Goal: Information Seeking & Learning: Learn about a topic

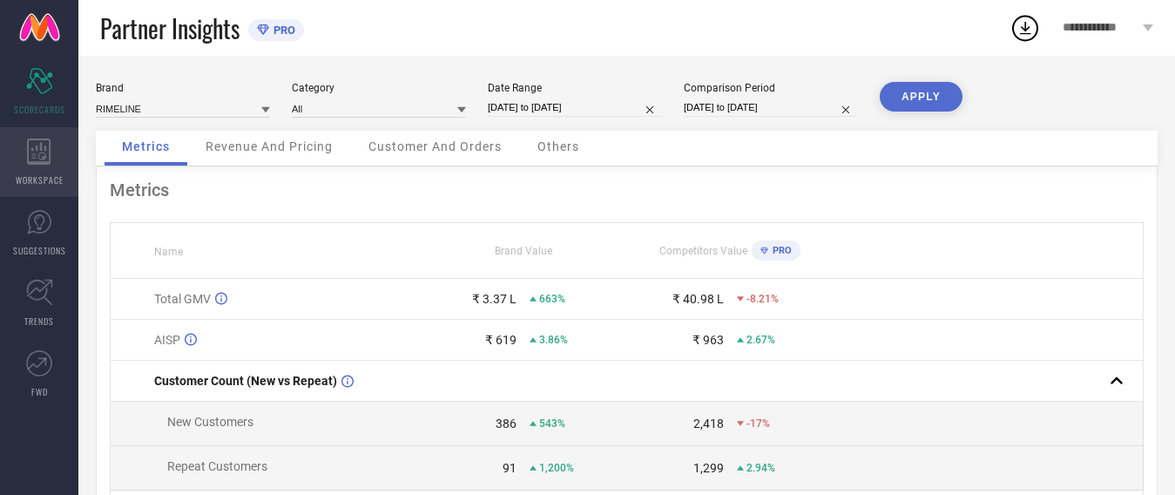
click at [37, 157] on icon at bounding box center [39, 151] width 24 height 26
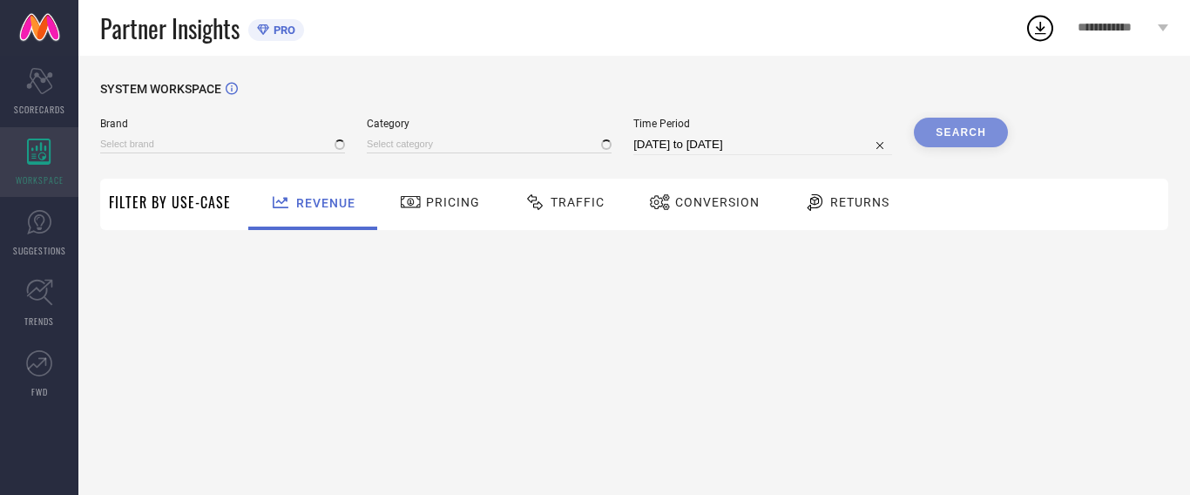
type input "RIMELINE"
type input "All"
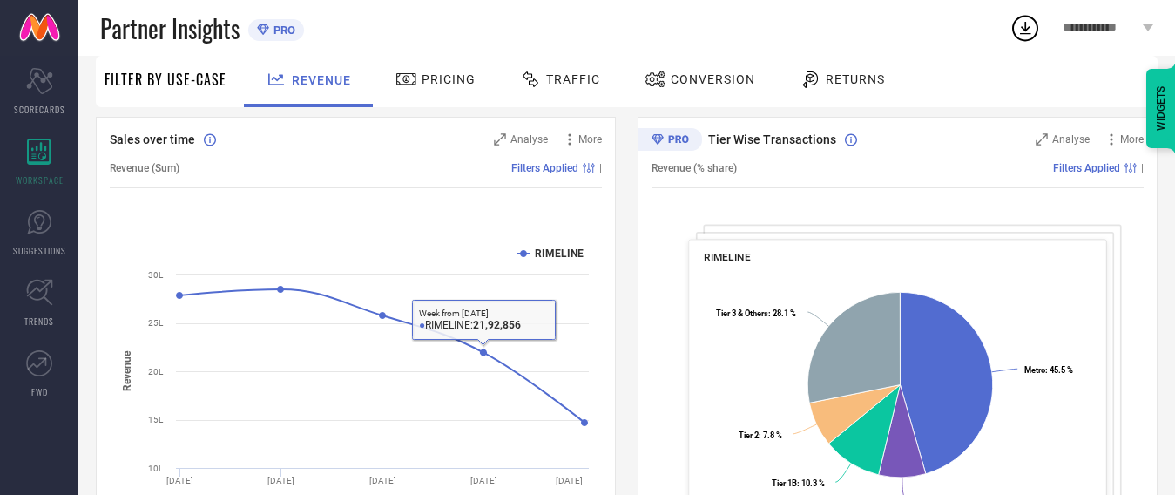
scroll to position [174, 0]
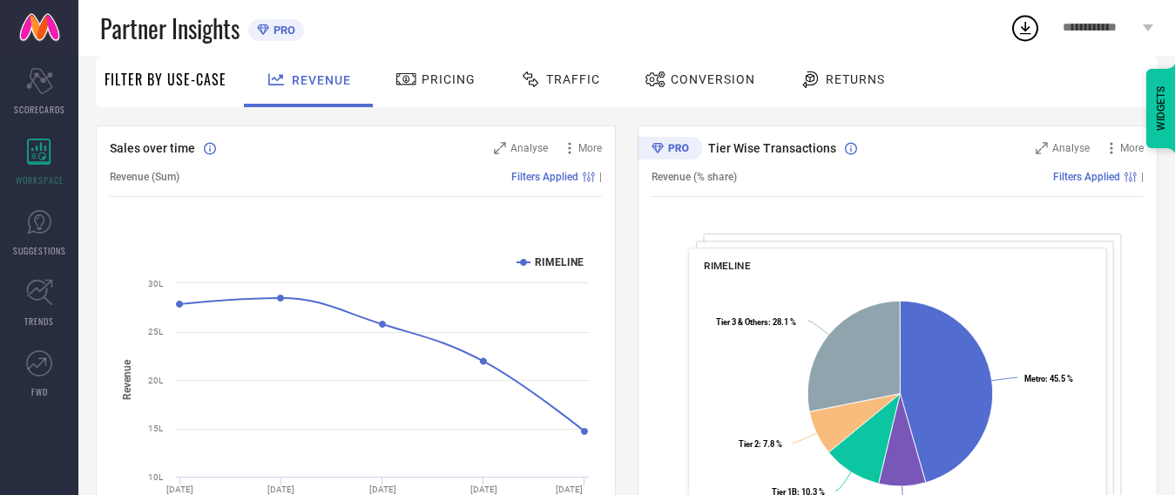
click at [456, 75] on span "Pricing" at bounding box center [448, 79] width 54 height 14
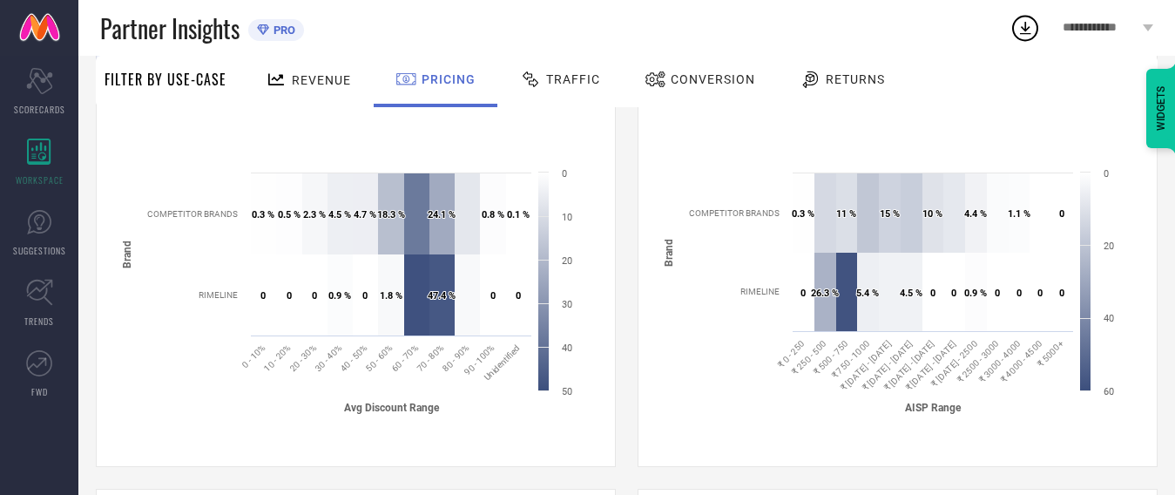
scroll to position [0, 0]
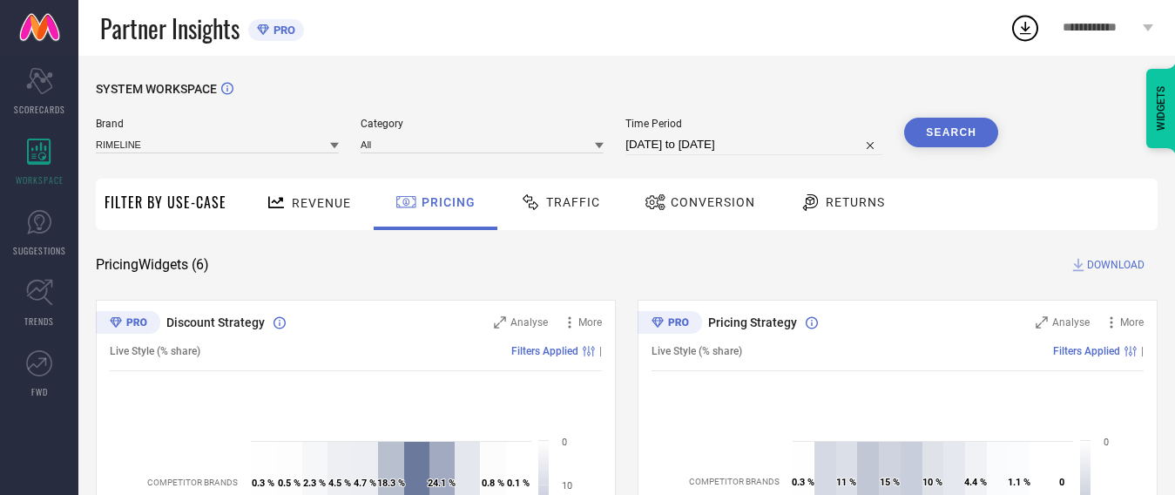
click at [595, 196] on span "Traffic" at bounding box center [573, 202] width 54 height 14
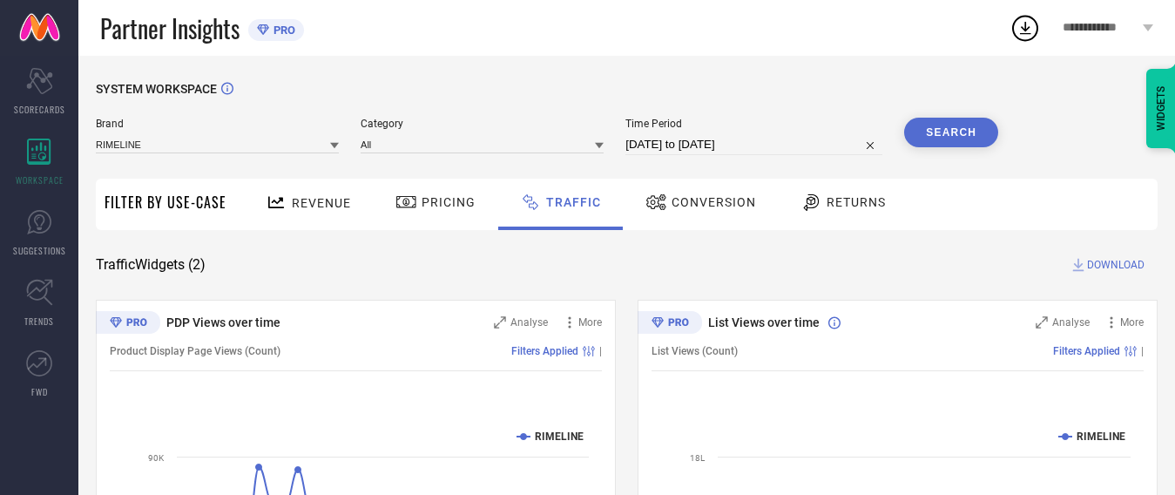
click at [719, 205] on span "Conversion" at bounding box center [713, 202] width 84 height 14
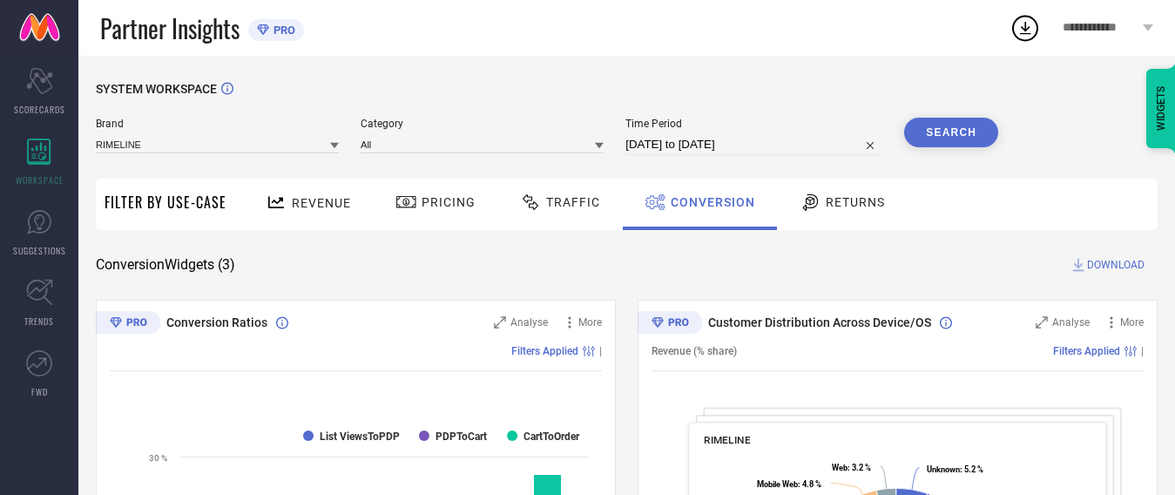
click at [822, 206] on div at bounding box center [812, 202] width 26 height 21
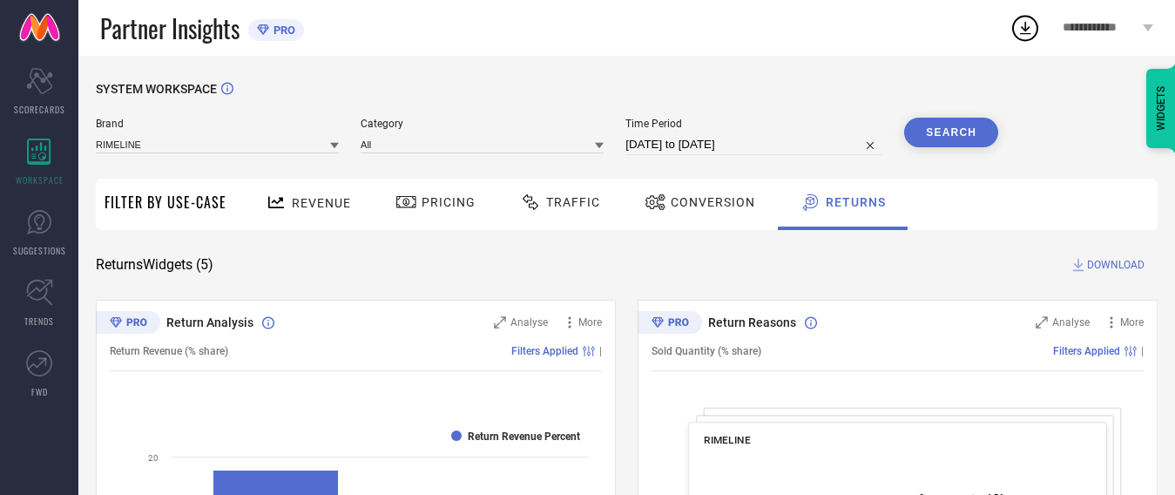
click at [559, 202] on span "Traffic" at bounding box center [573, 202] width 54 height 14
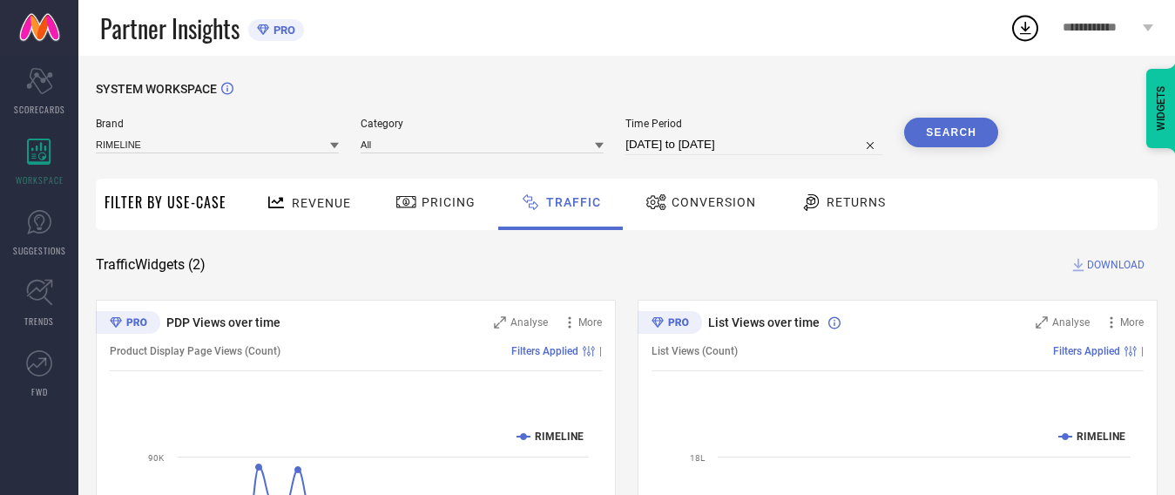
click at [313, 206] on span "Revenue" at bounding box center [321, 203] width 59 height 14
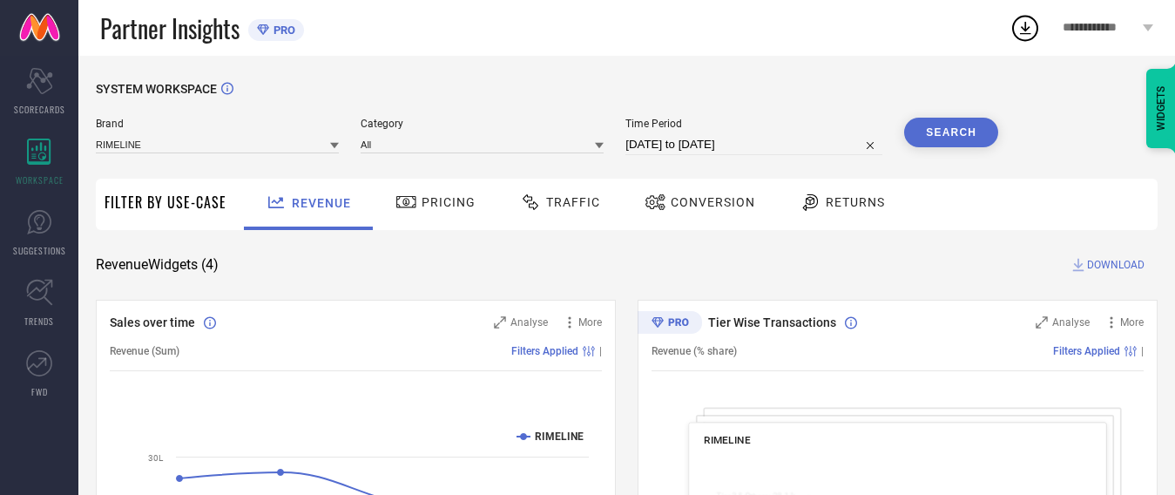
click at [497, 204] on div "Pricing" at bounding box center [436, 204] width 124 height 51
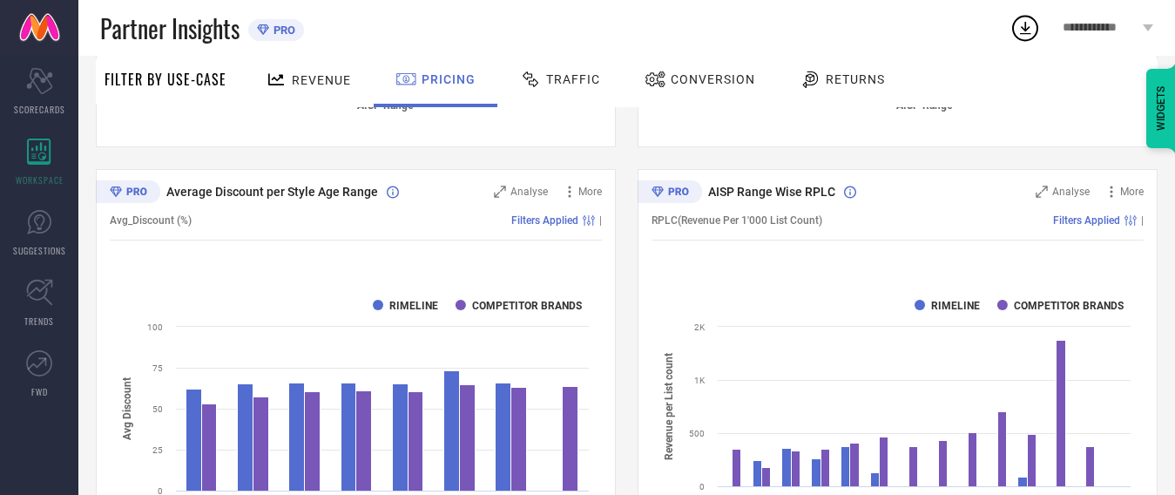
scroll to position [1182, 0]
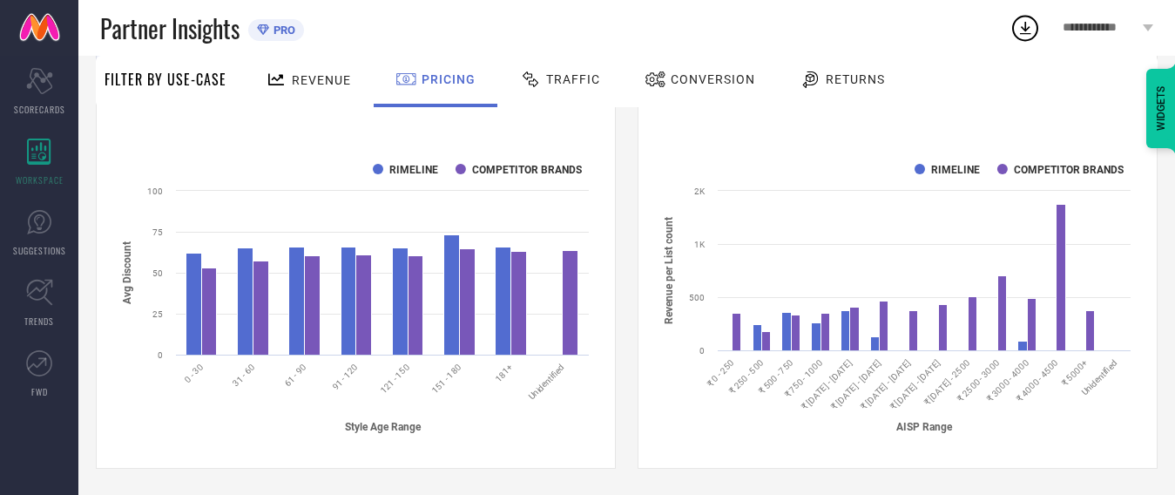
click at [555, 85] on span "Traffic" at bounding box center [573, 79] width 54 height 14
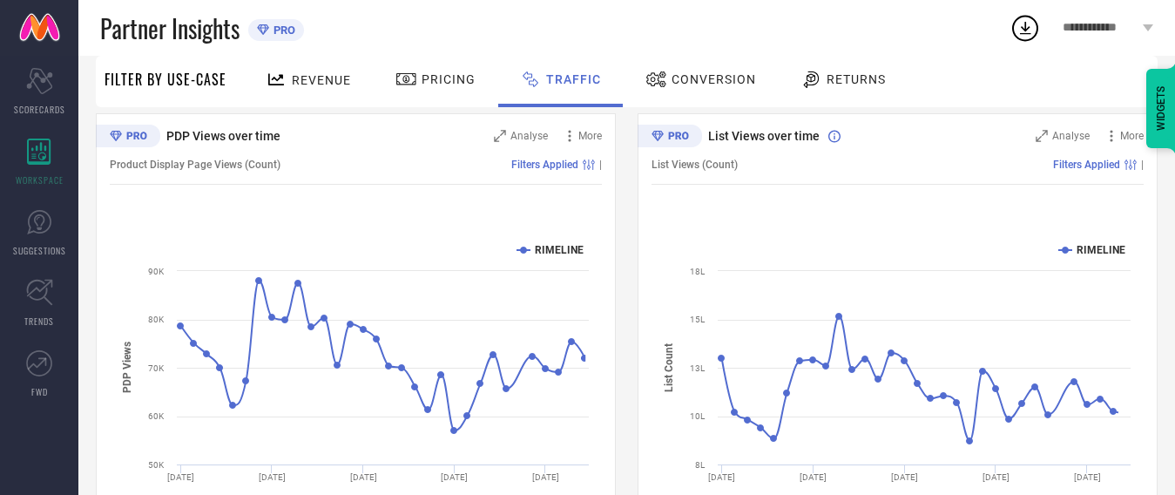
scroll to position [87, 0]
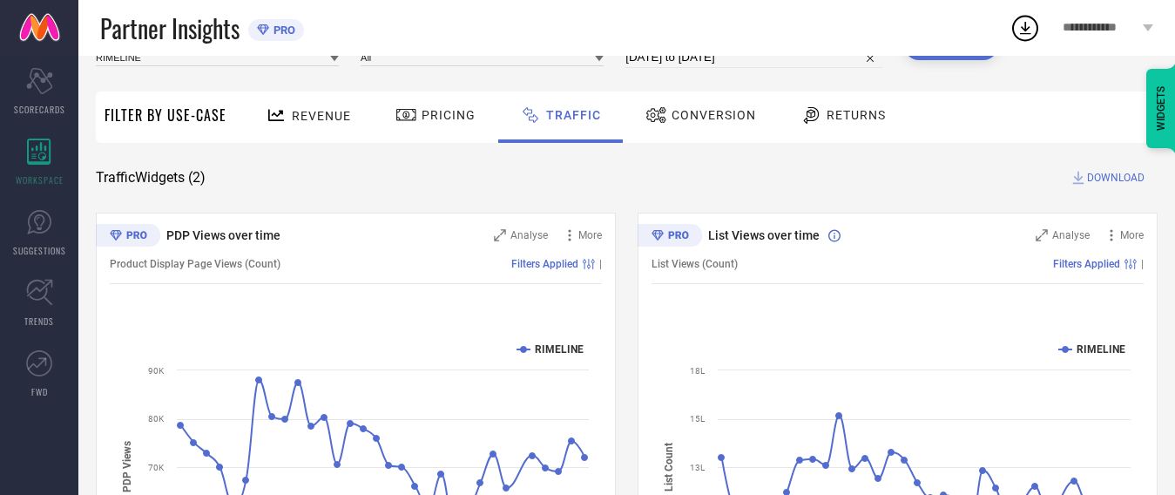
click at [709, 101] on div "Conversion" at bounding box center [700, 115] width 119 height 30
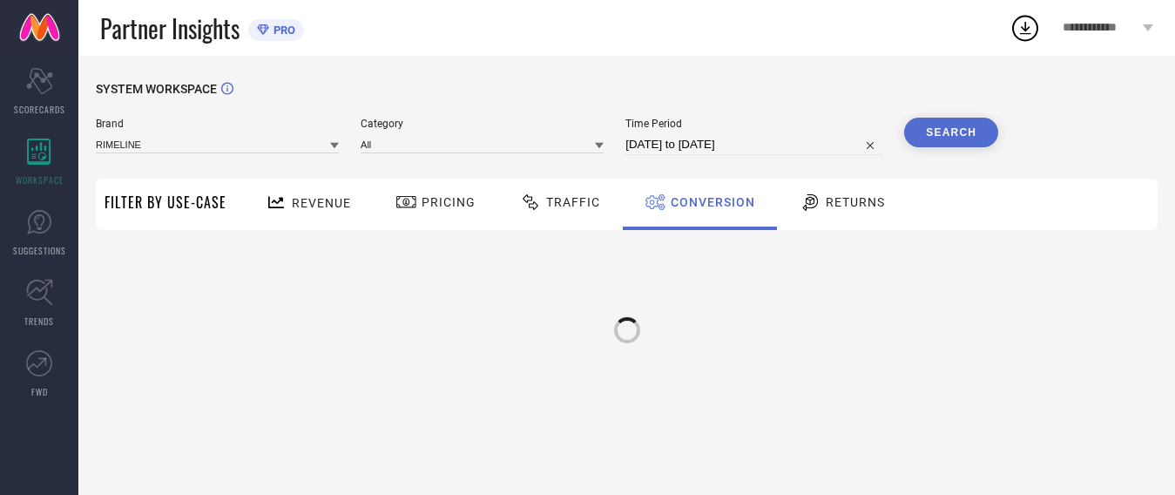
scroll to position [0, 0]
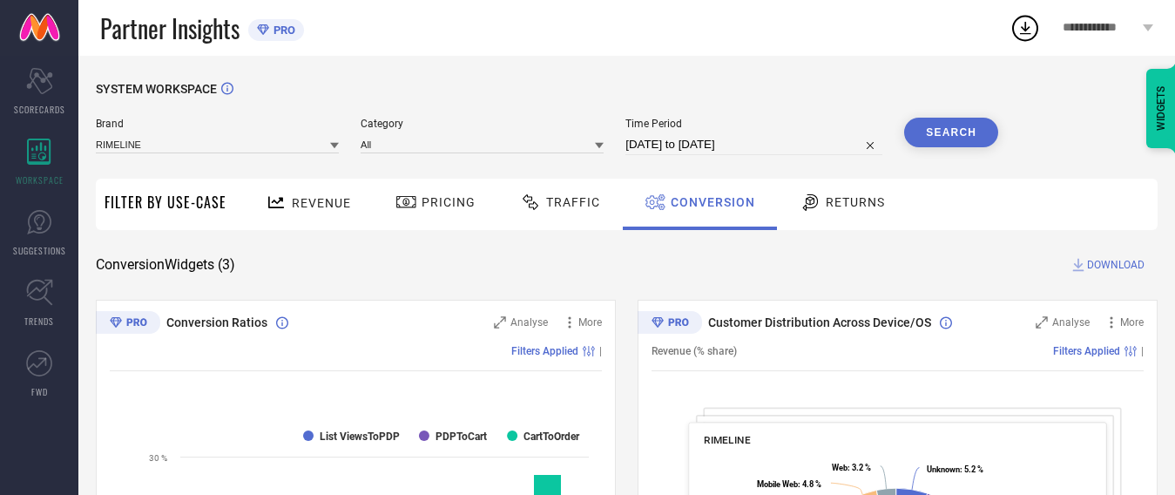
click at [846, 196] on span "Returns" at bounding box center [855, 202] width 59 height 14
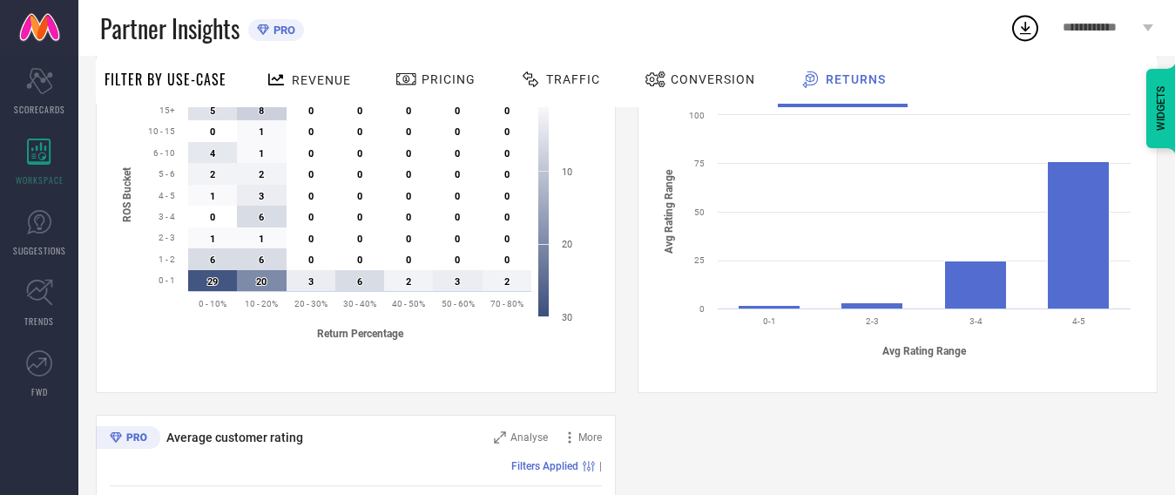
scroll to position [659, 0]
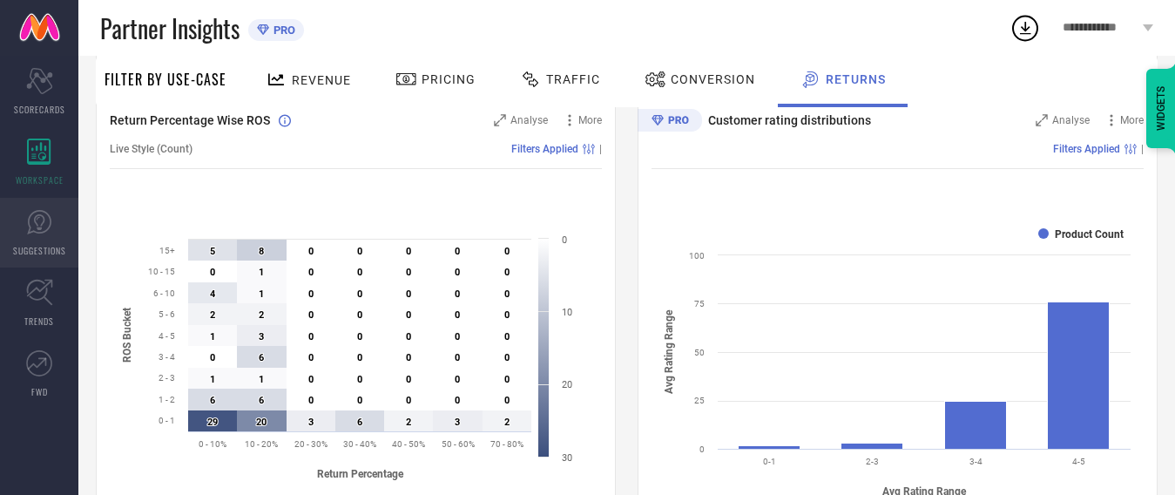
click at [45, 231] on icon at bounding box center [39, 222] width 24 height 24
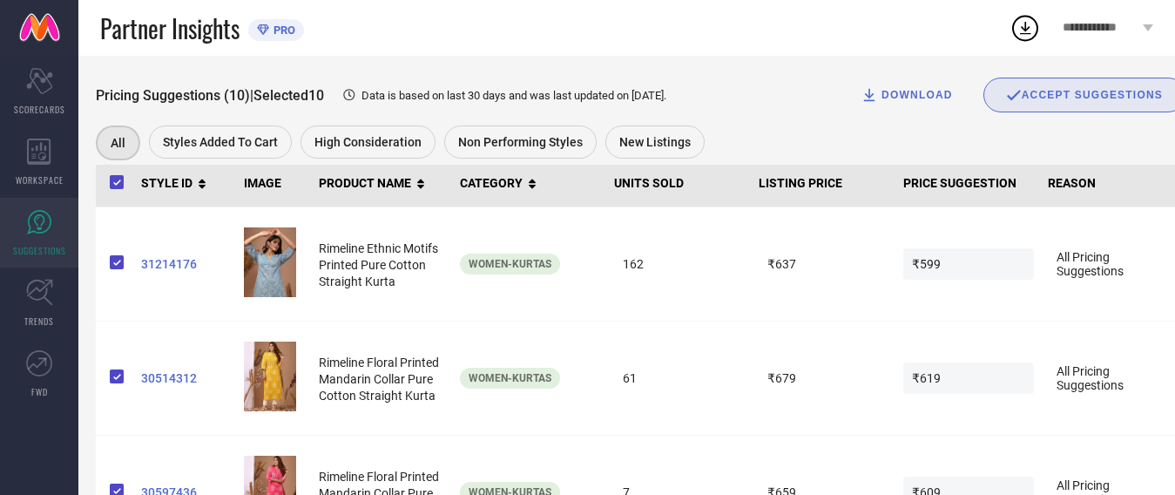
scroll to position [262, 0]
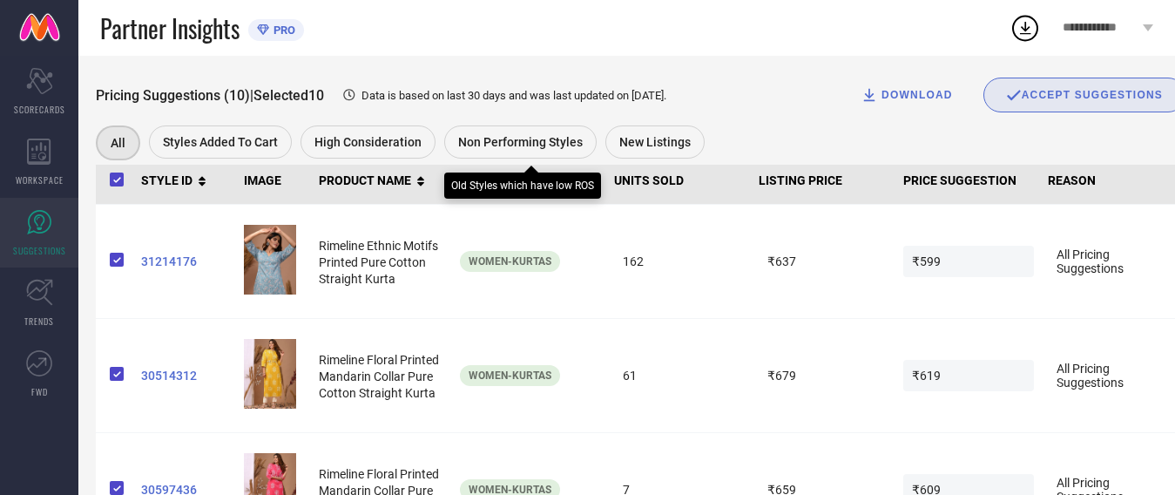
click at [485, 151] on div "Non Performing Styles" at bounding box center [520, 141] width 152 height 33
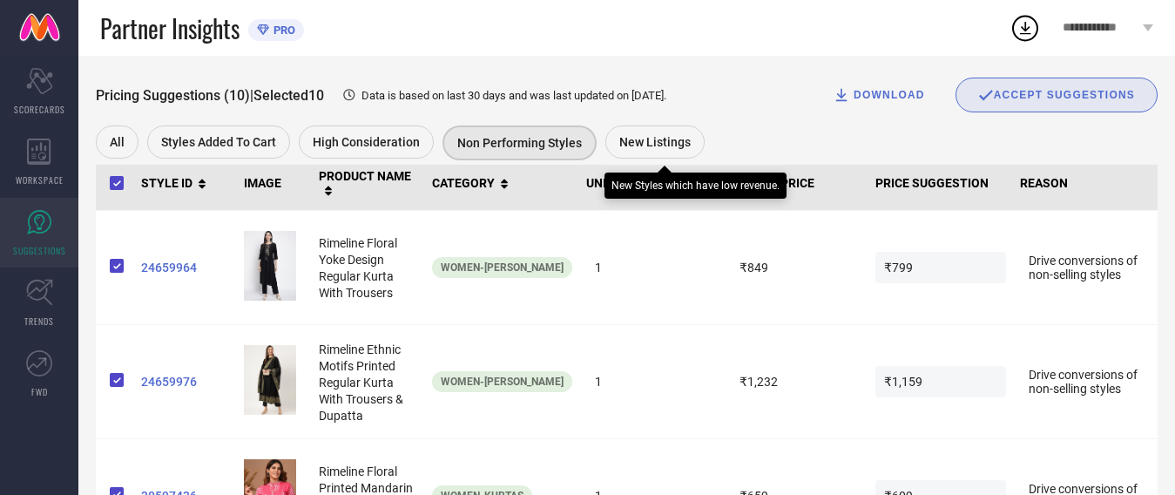
click at [674, 145] on span "New Listings" at bounding box center [654, 142] width 71 height 14
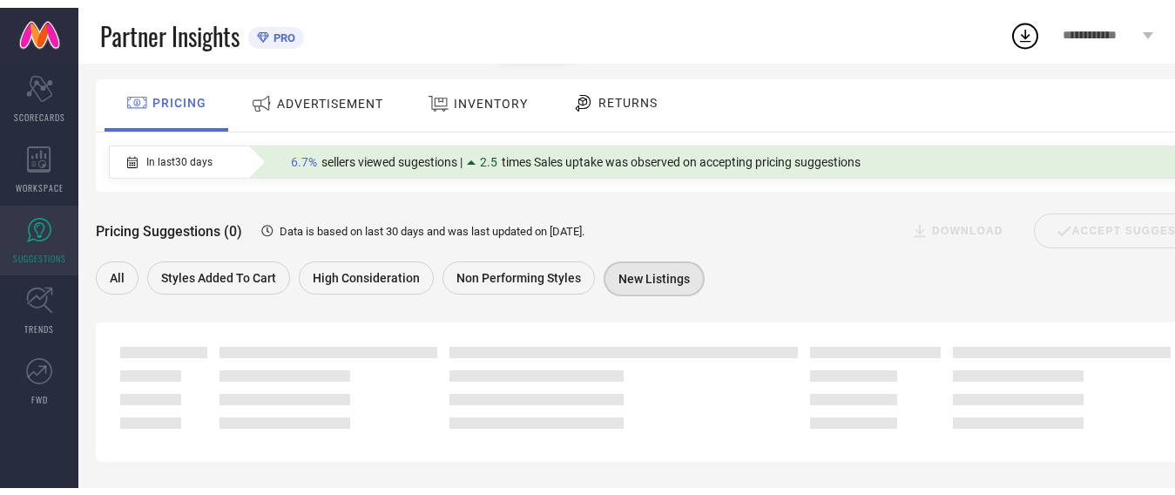
scroll to position [191, 0]
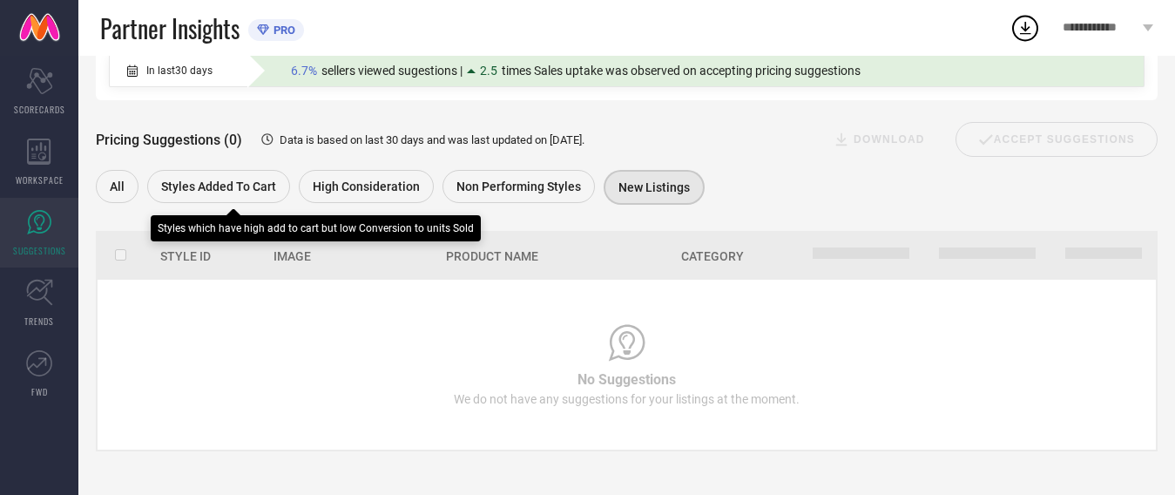
click at [229, 172] on div "Styles Added To Cart" at bounding box center [218, 186] width 143 height 33
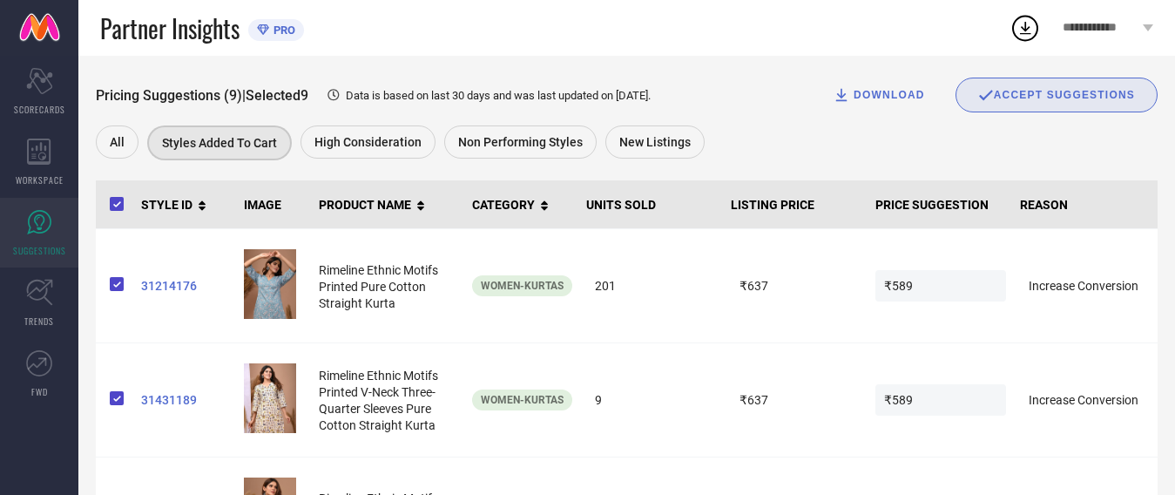
scroll to position [175, 0]
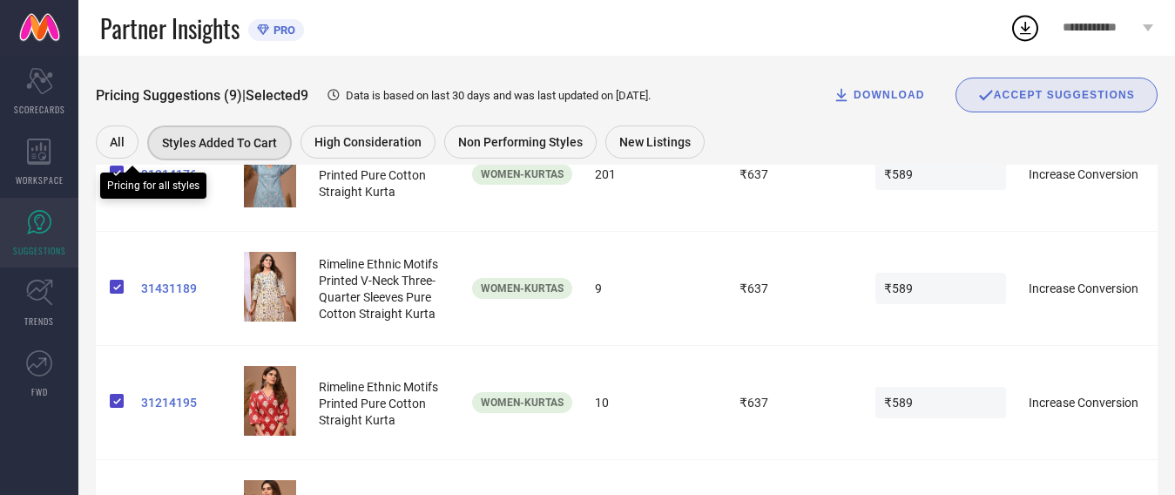
click at [120, 137] on span "All" at bounding box center [117, 142] width 15 height 14
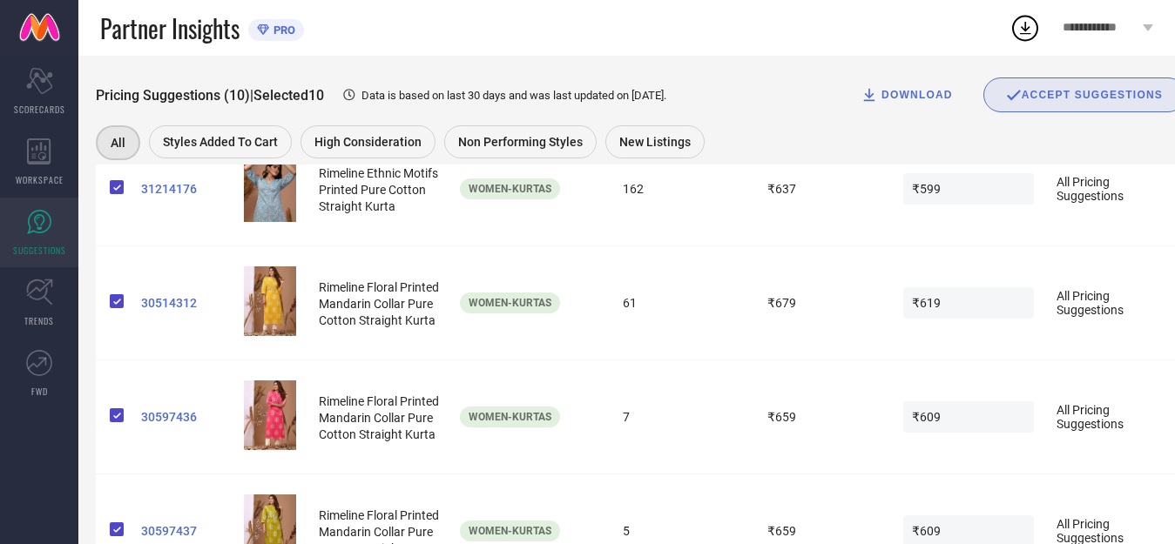
scroll to position [349, 0]
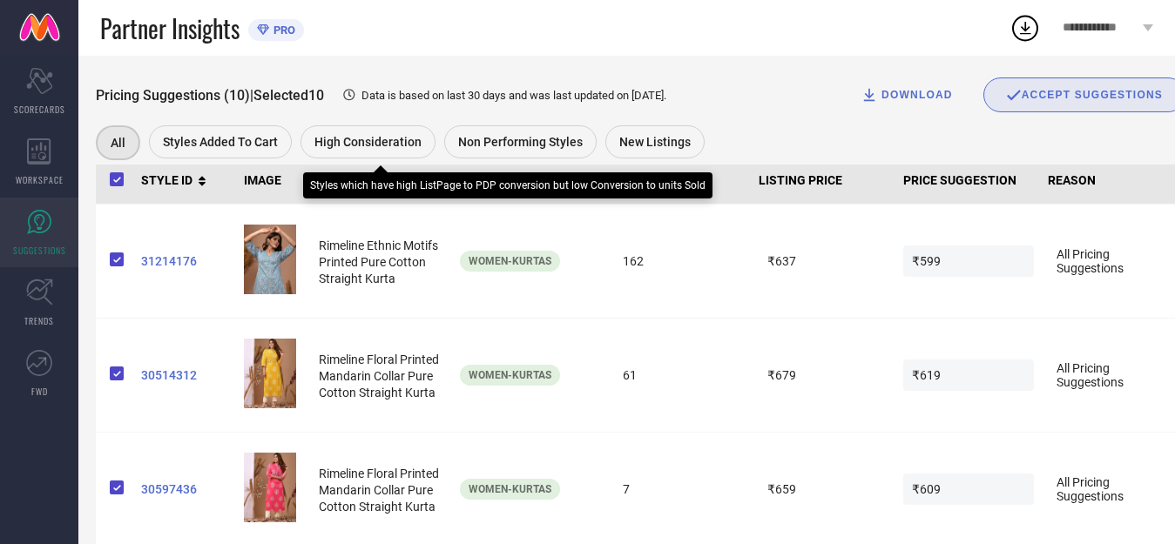
click at [355, 147] on span "High Consideration" at bounding box center [367, 142] width 107 height 14
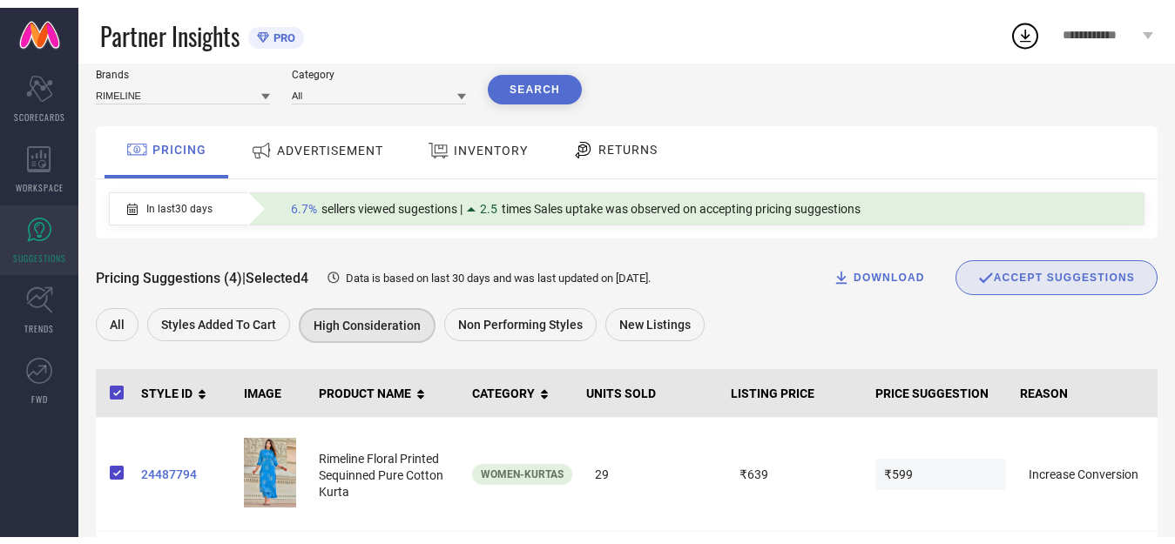
scroll to position [0, 0]
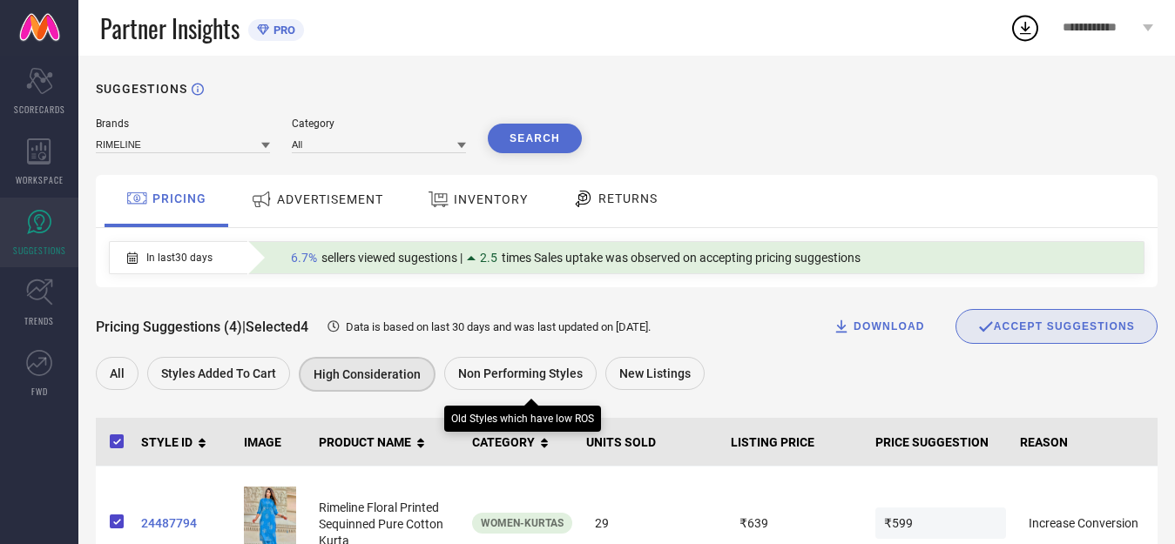
click at [502, 369] on span "Non Performing Styles" at bounding box center [520, 374] width 125 height 14
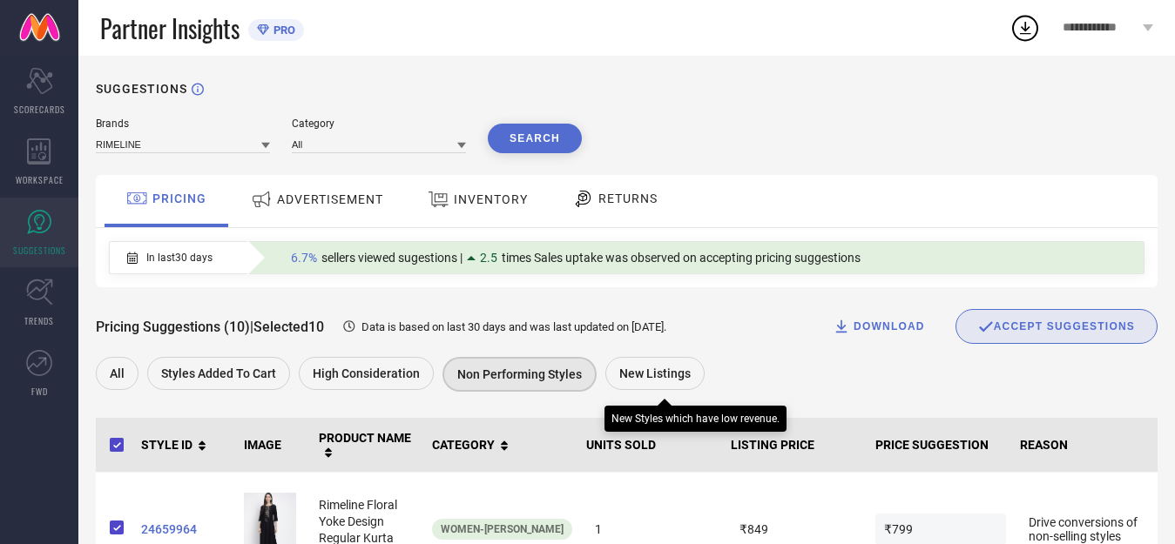
click at [634, 372] on span "New Listings" at bounding box center [654, 374] width 71 height 14
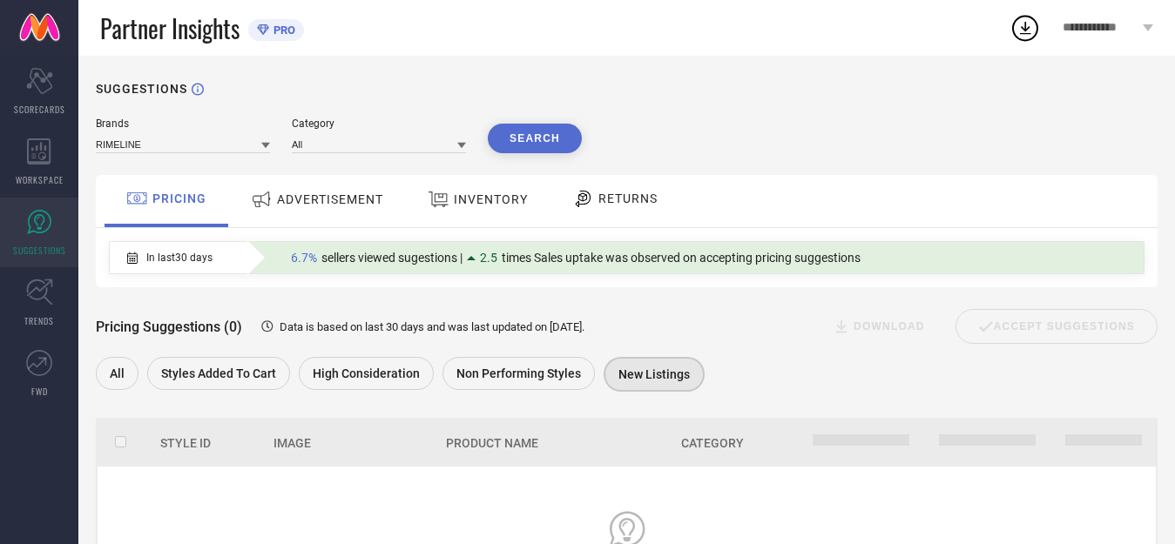
click at [333, 199] on span "ADVERTISEMENT" at bounding box center [330, 199] width 106 height 14
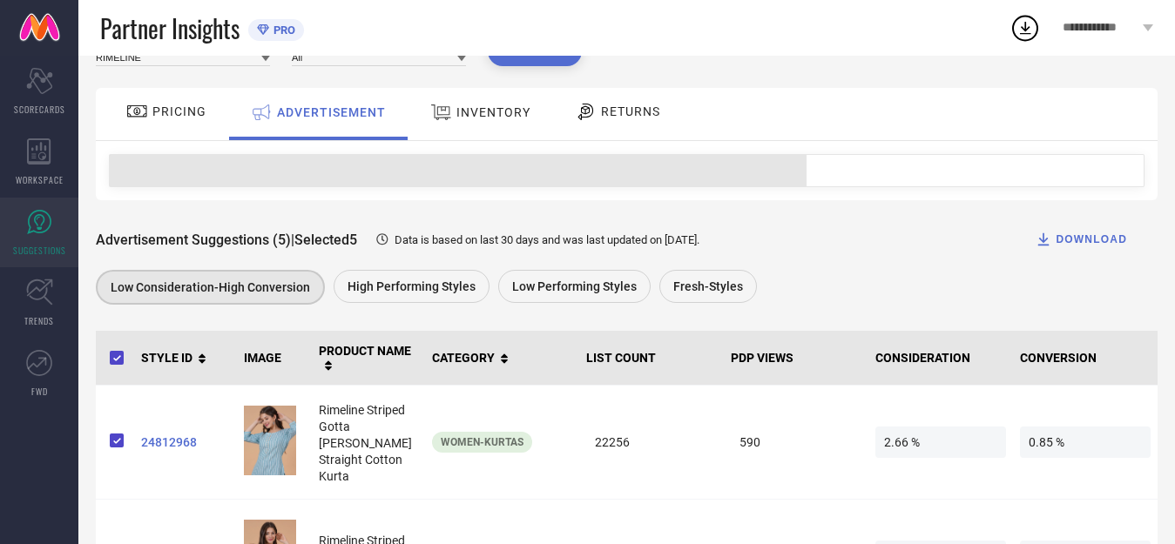
scroll to position [174, 0]
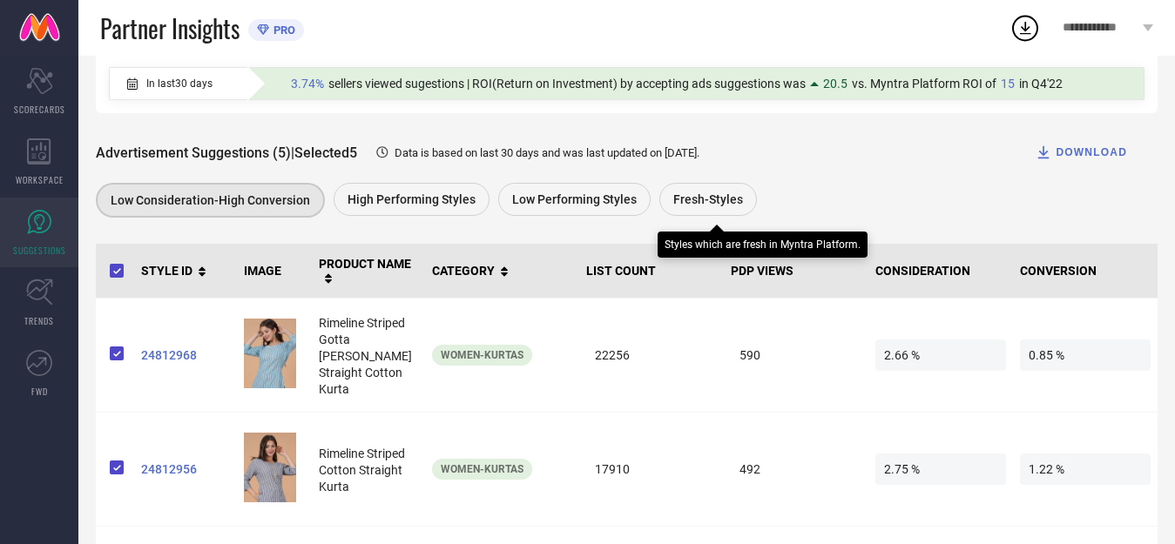
click at [682, 196] on span "Fresh-Styles" at bounding box center [708, 199] width 70 height 14
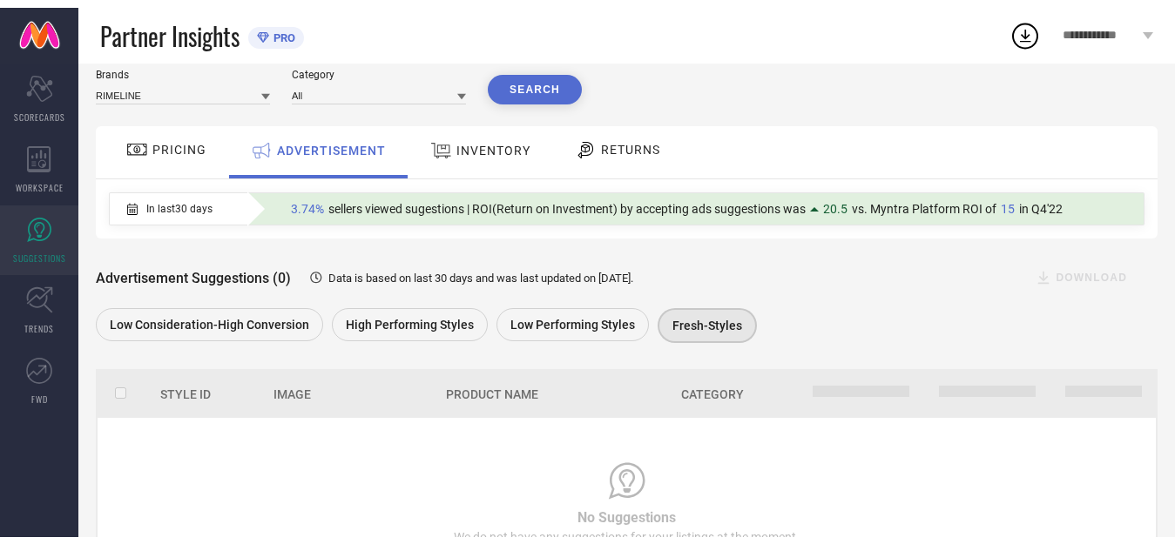
scroll to position [141, 0]
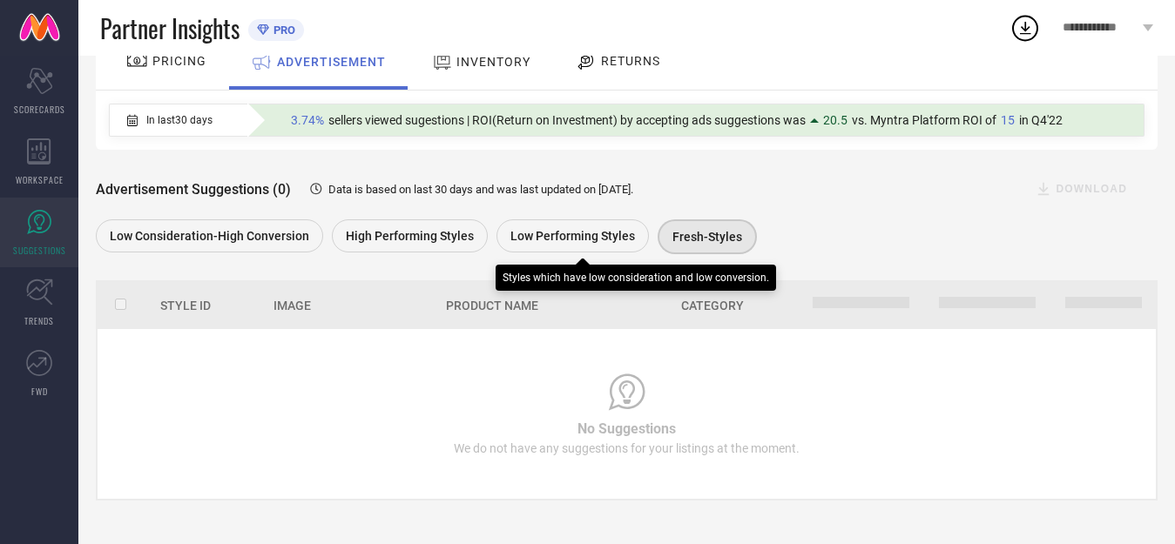
click at [587, 233] on span "Low Performing Styles" at bounding box center [572, 236] width 125 height 14
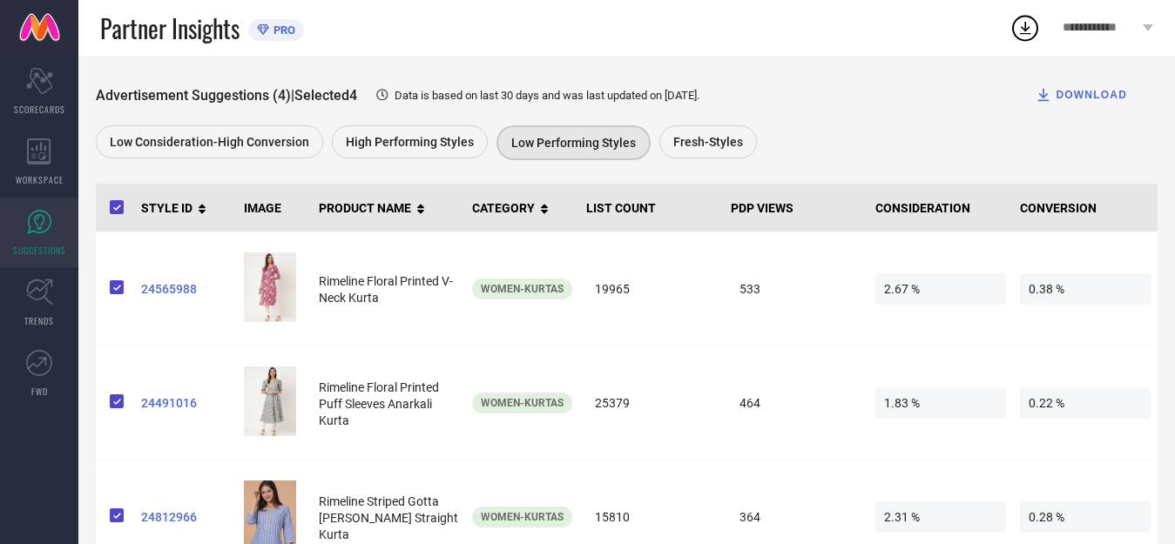
scroll to position [261, 0]
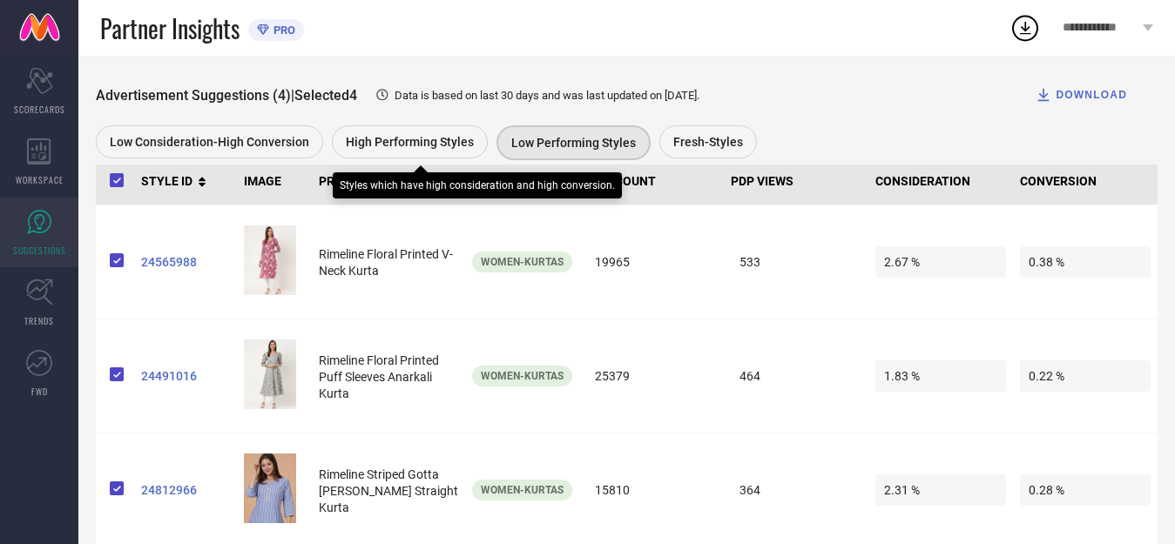
click at [409, 139] on span "High Performing Styles" at bounding box center [410, 142] width 128 height 14
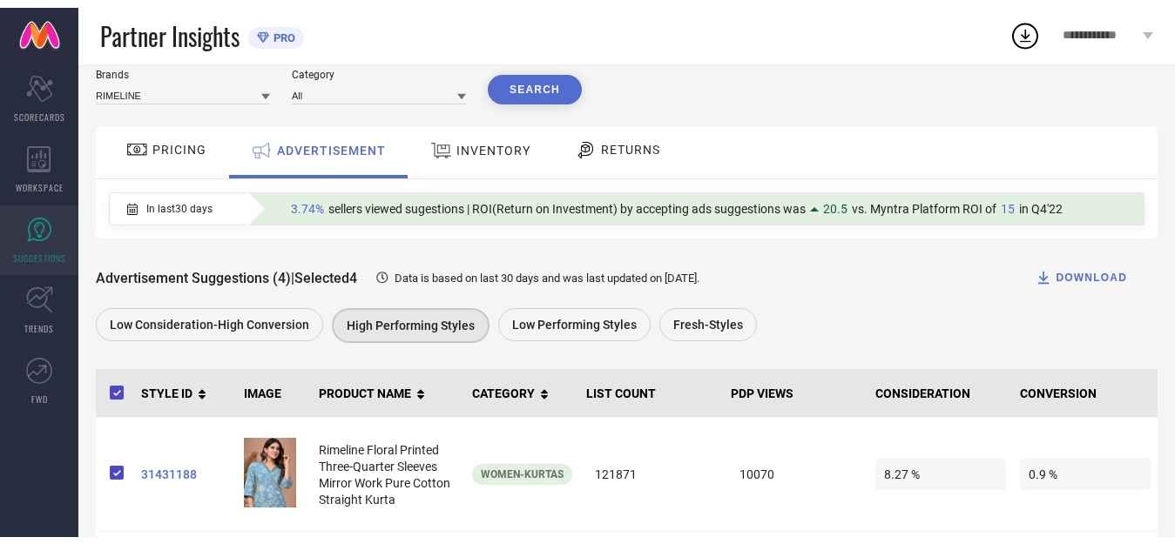
scroll to position [0, 0]
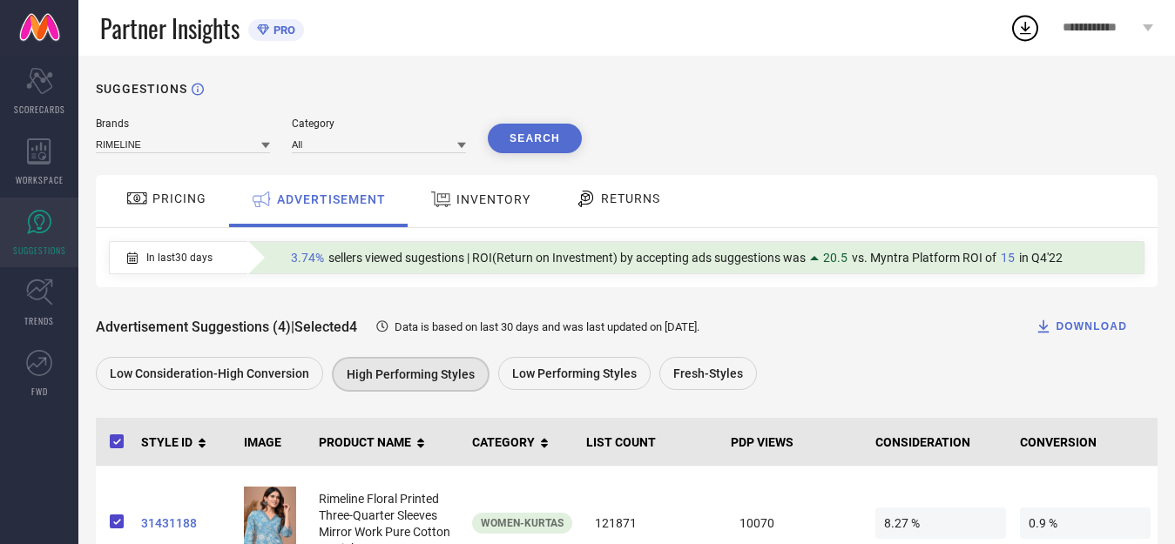
click at [391, 155] on div "Brands RIMELINE Category All Search PRICING ADVERTISEMENT INVENTORY RETURNS In …" at bounding box center [627, 521] width 1062 height 806
click at [394, 147] on input at bounding box center [379, 144] width 174 height 18
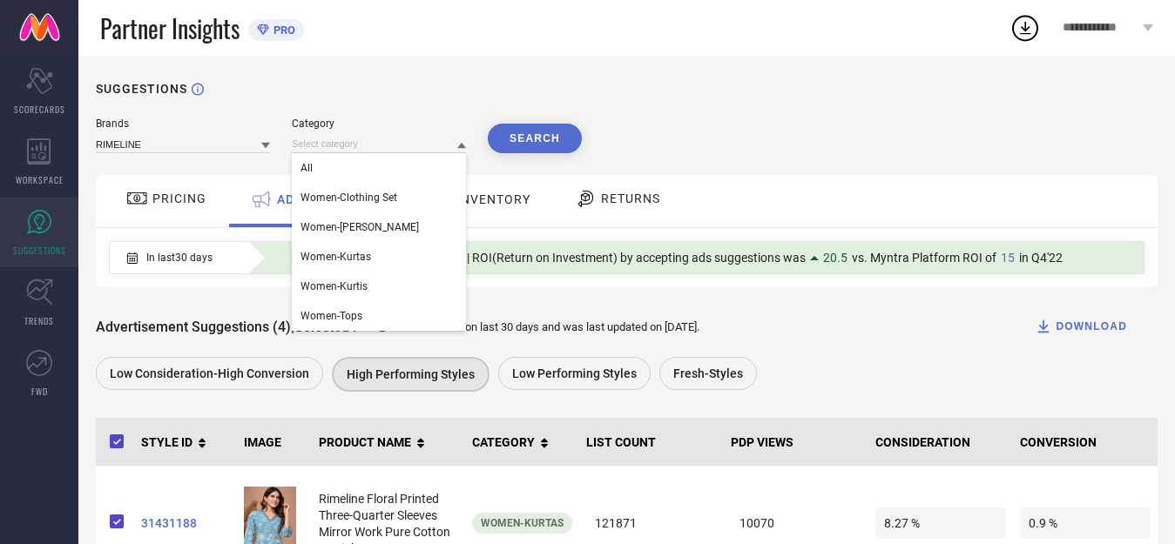
click at [793, 157] on div "Brands RIMELINE Category All Women-Clothing Set Women-Kurta Sets Women-Kurtas W…" at bounding box center [627, 521] width 1062 height 806
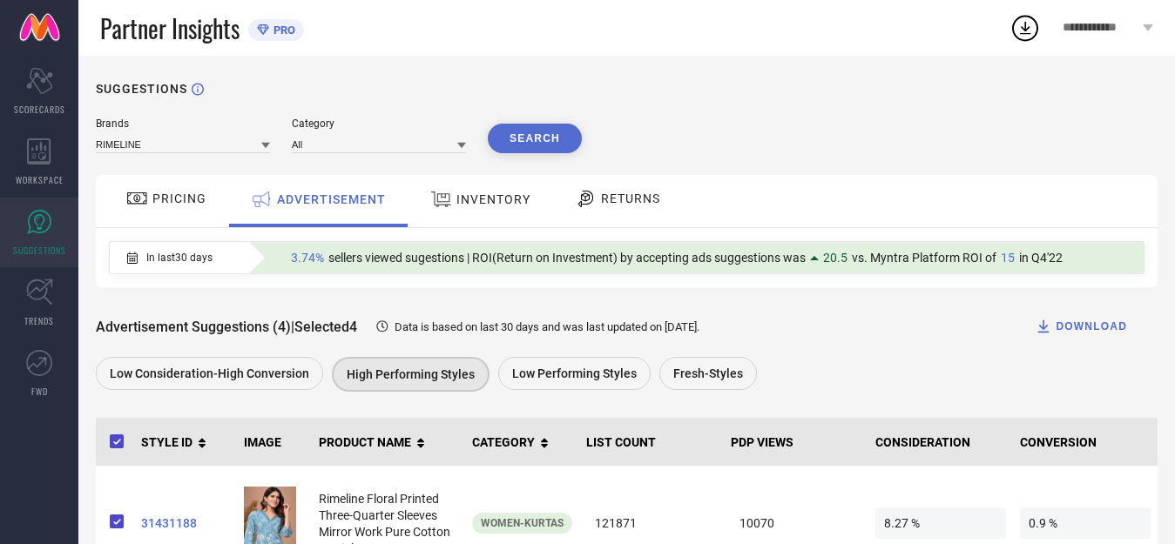
click at [167, 196] on span "PRICING" at bounding box center [179, 199] width 54 height 14
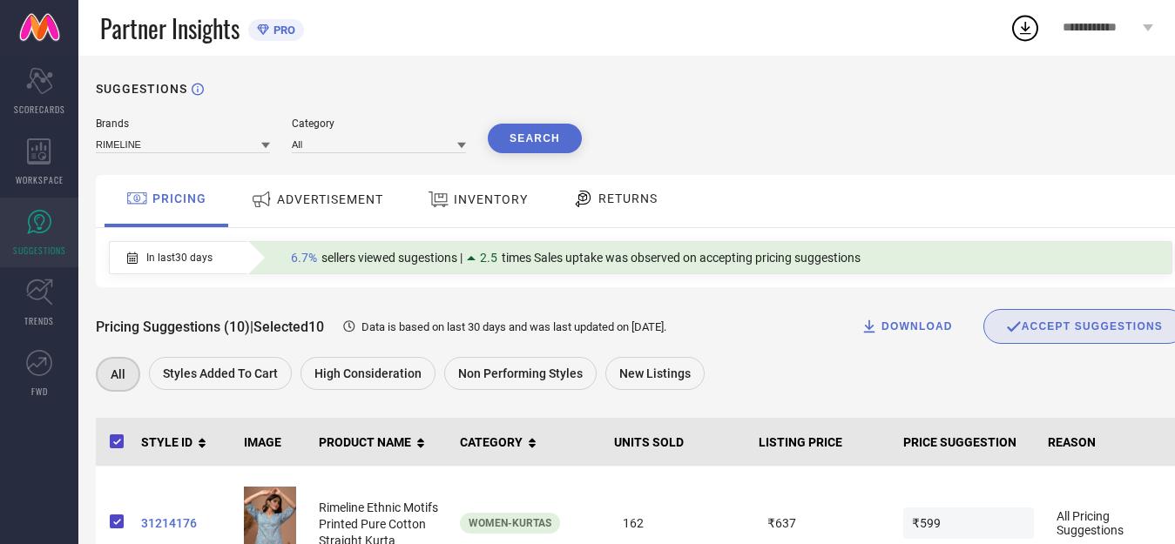
click at [503, 200] on span "INVENTORY" at bounding box center [491, 199] width 74 height 14
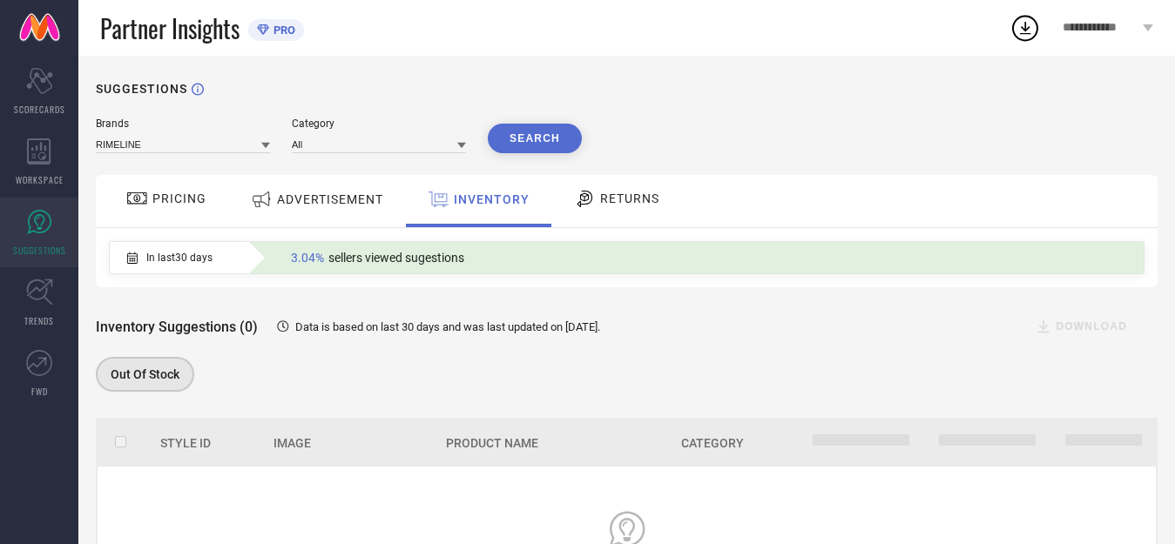
click at [602, 206] on span "RETURNS" at bounding box center [629, 199] width 59 height 14
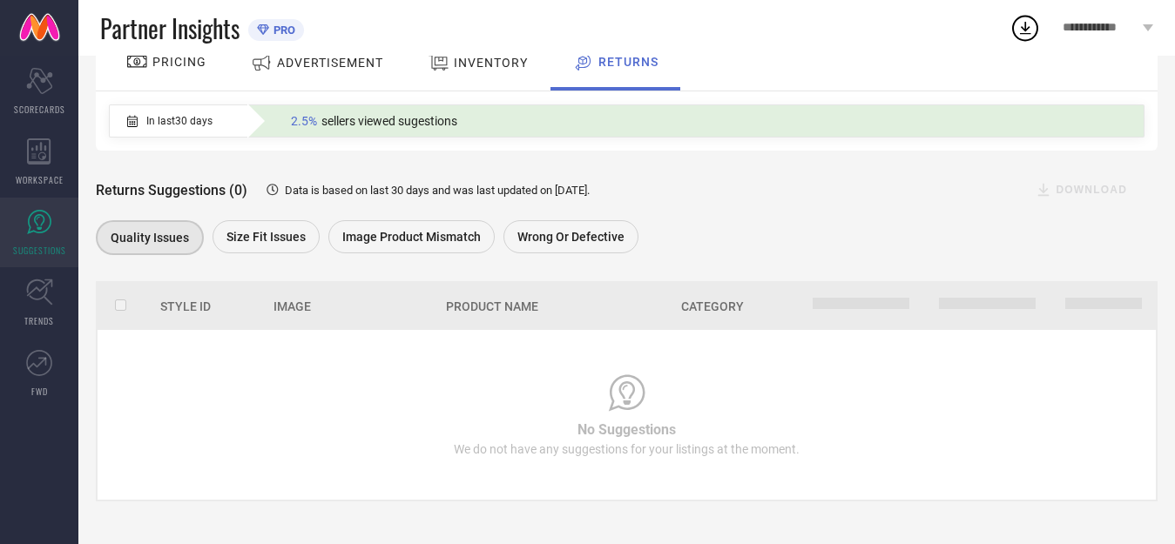
scroll to position [140, 0]
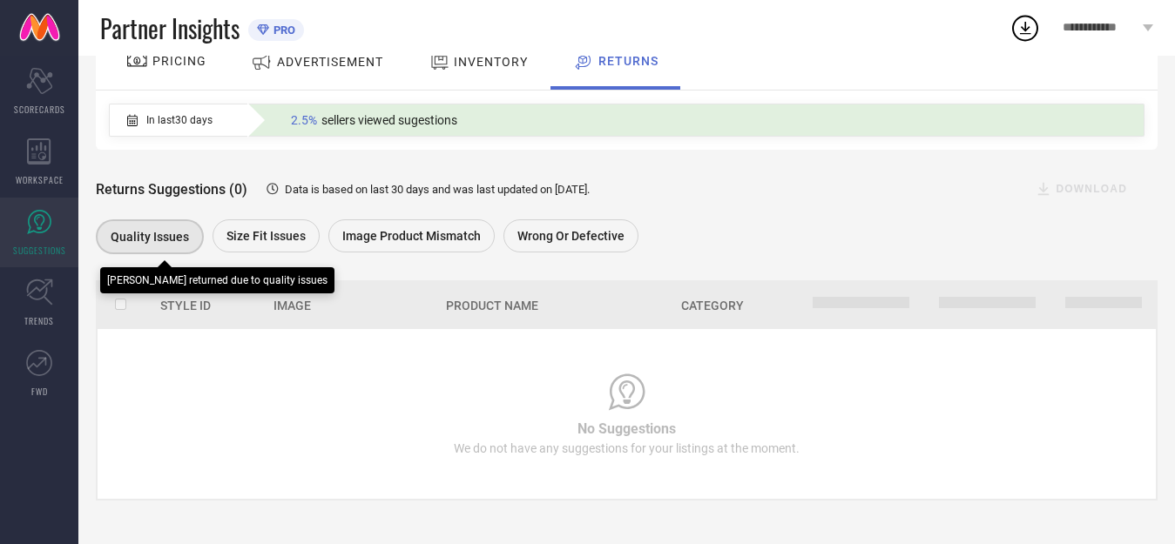
click at [134, 234] on span "Quality issues" at bounding box center [150, 237] width 78 height 14
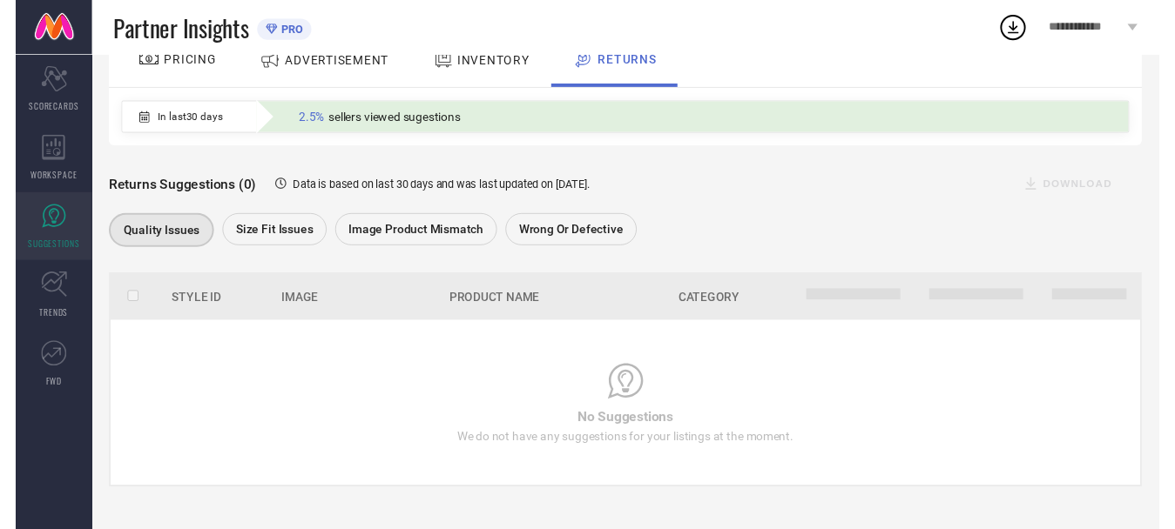
scroll to position [53, 0]
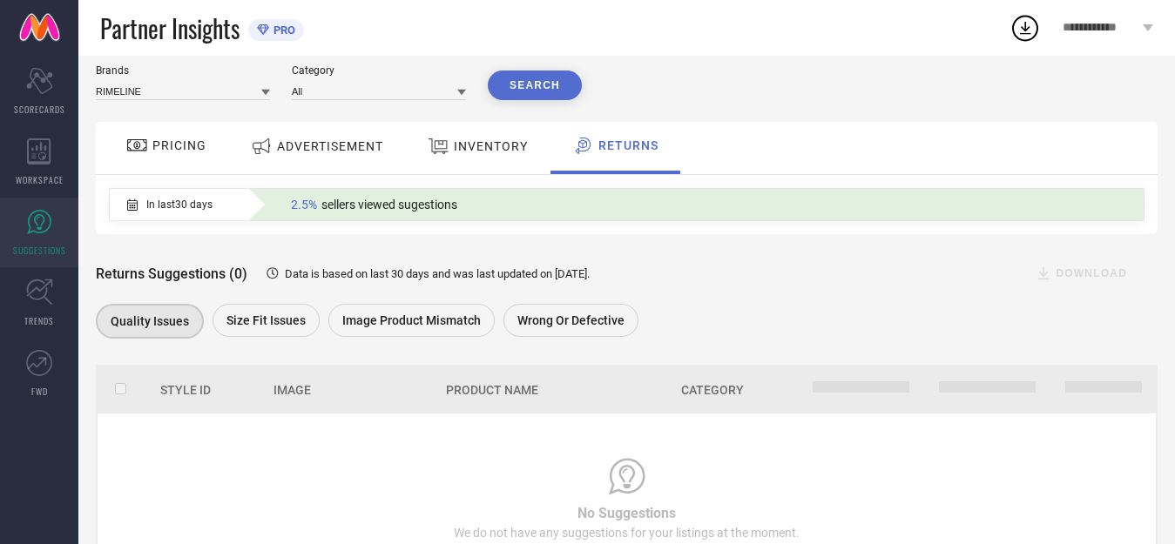
click at [319, 148] on span "ADVERTISEMENT" at bounding box center [330, 146] width 106 height 14
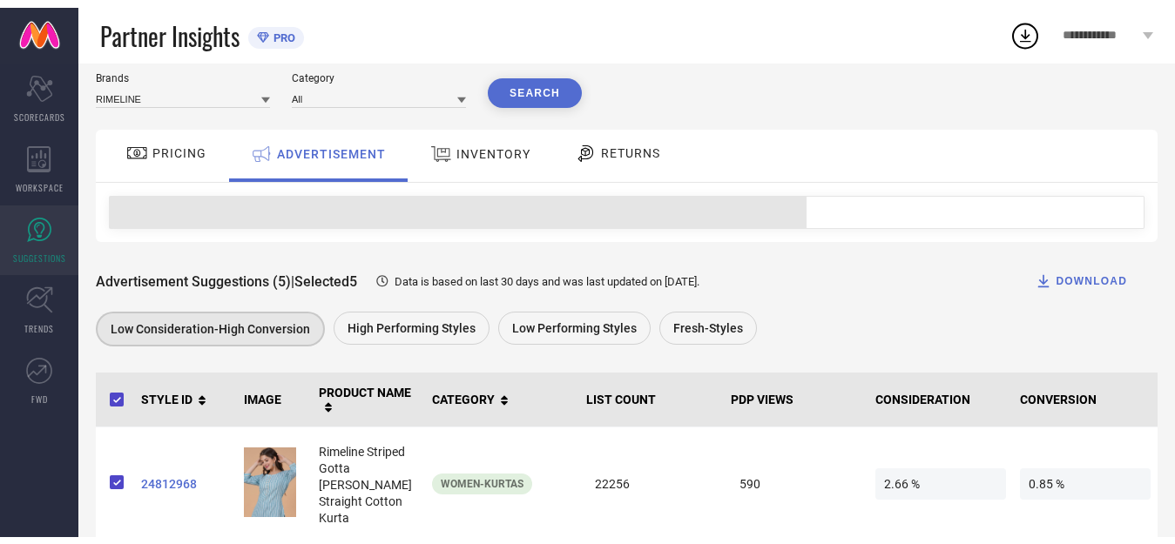
scroll to position [0, 0]
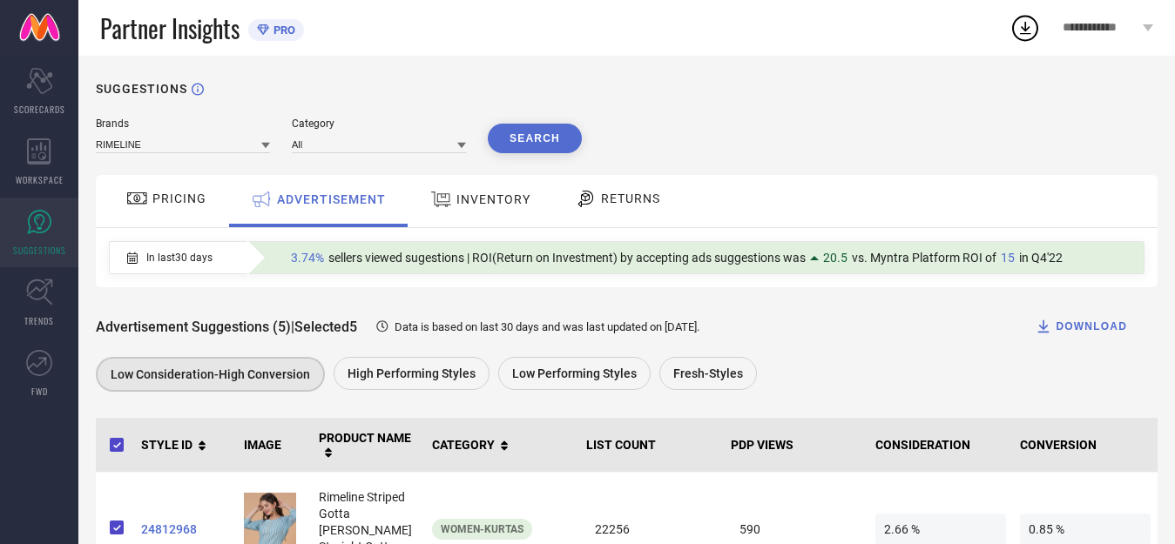
click at [498, 179] on div "INVENTORY" at bounding box center [480, 201] width 144 height 52
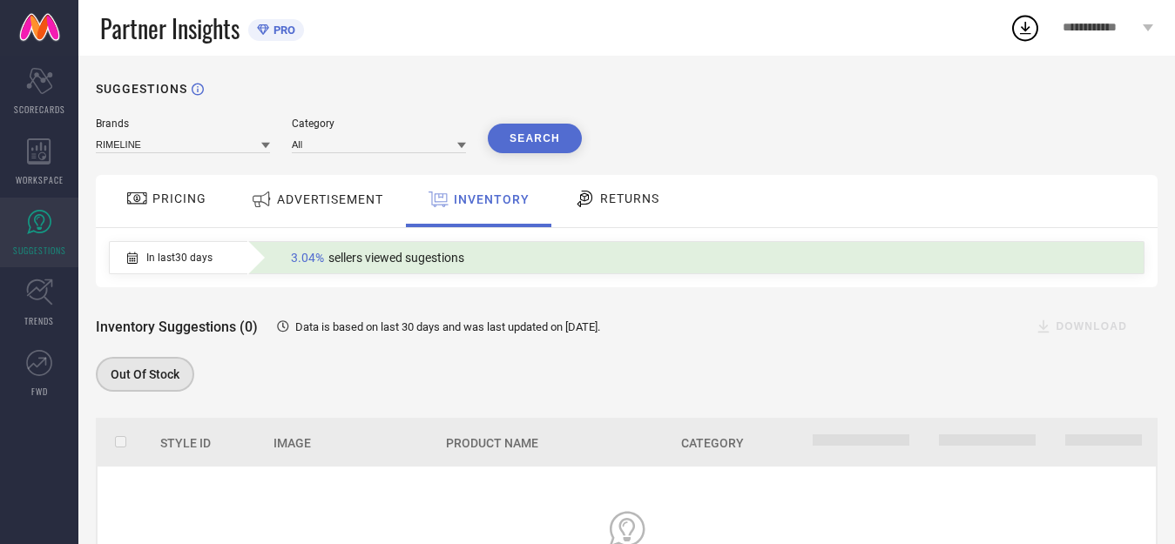
click at [593, 194] on icon at bounding box center [585, 198] width 22 height 21
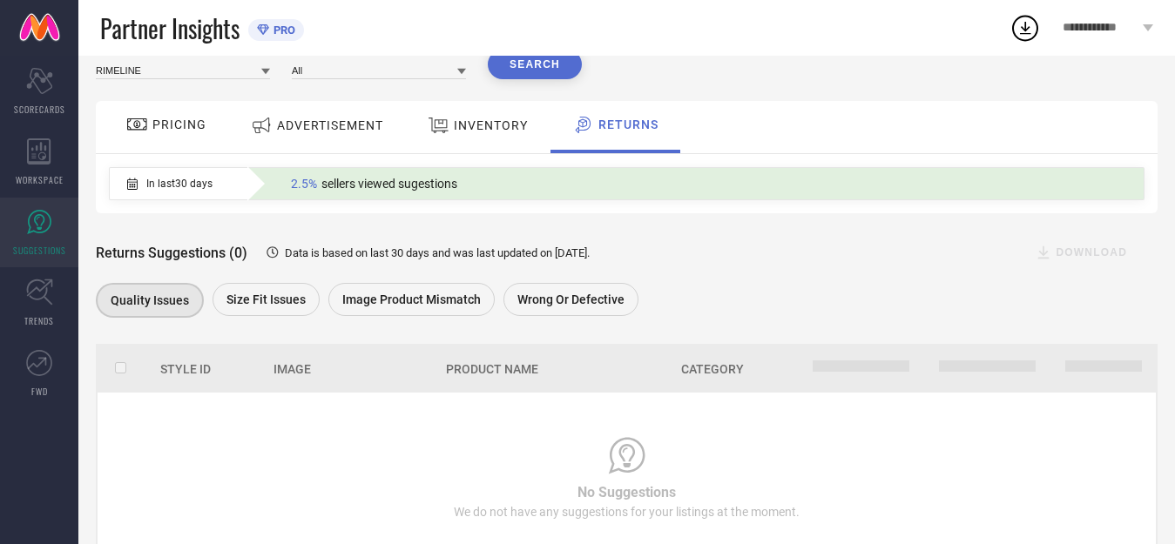
scroll to position [141, 0]
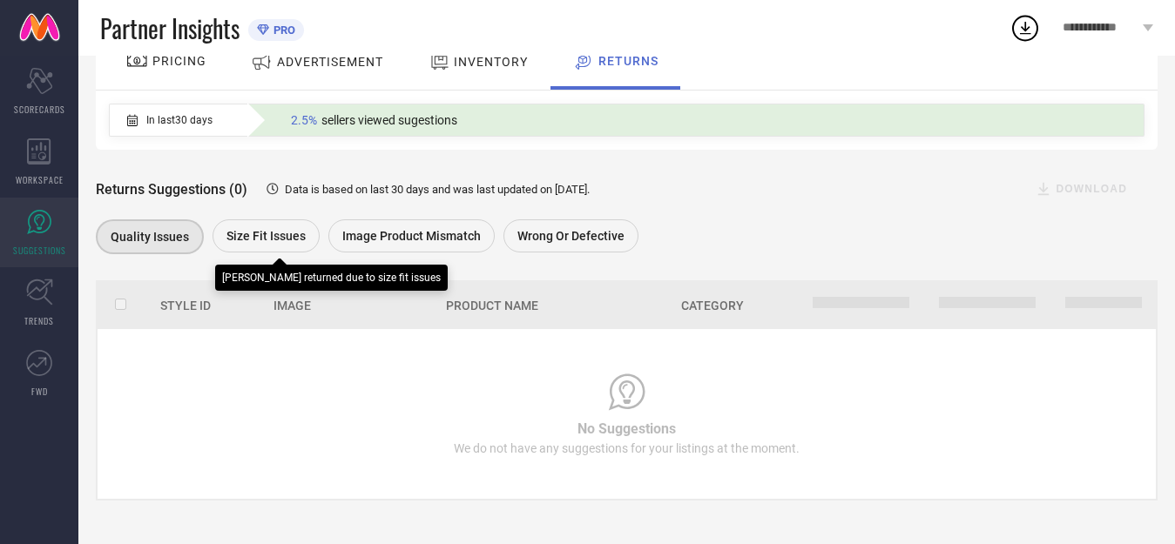
click at [263, 238] on span "Size fit issues" at bounding box center [265, 236] width 79 height 14
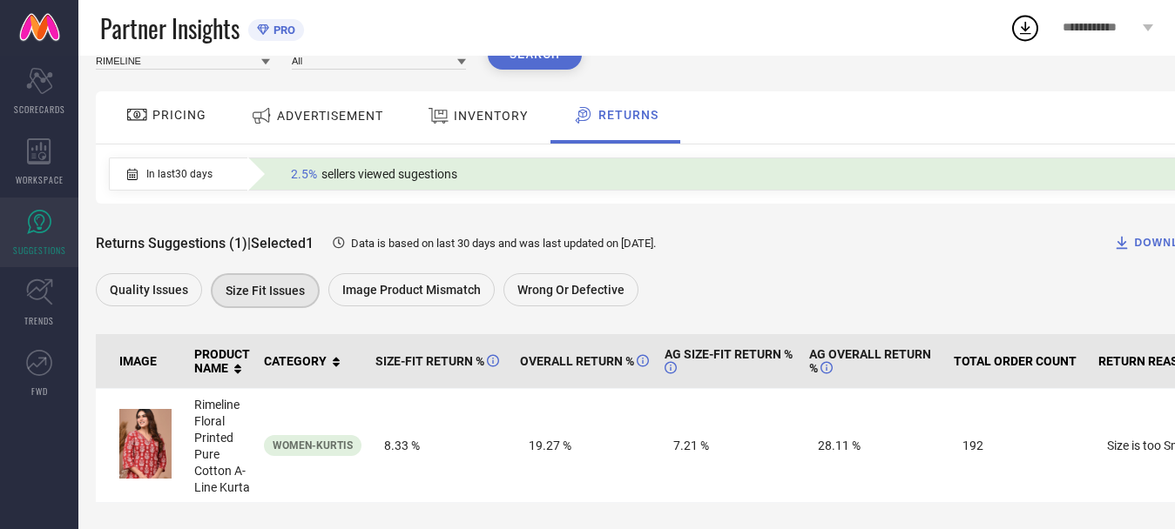
scroll to position [0, 0]
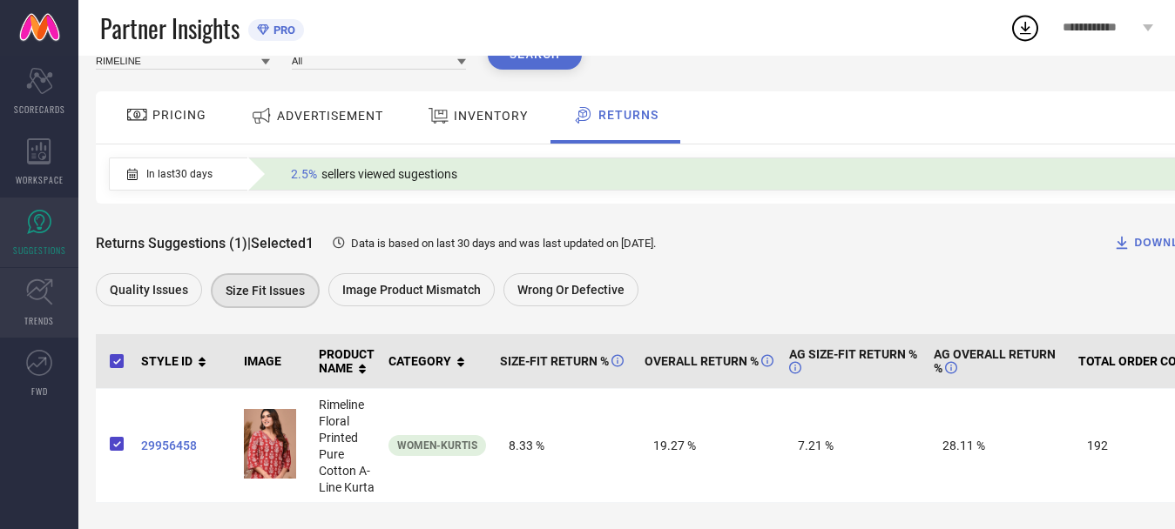
click at [30, 301] on icon at bounding box center [39, 292] width 27 height 27
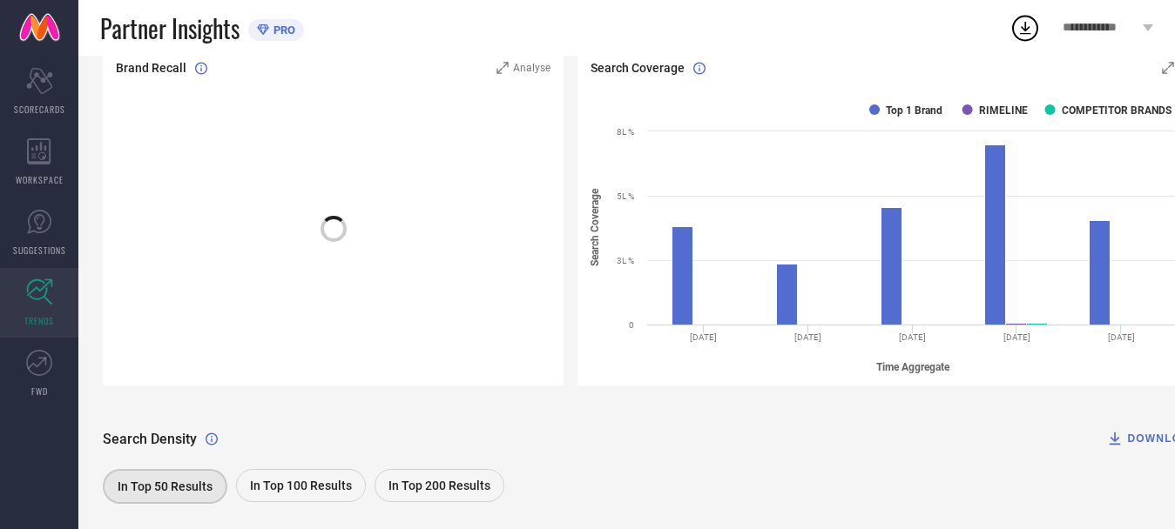
scroll to position [406, 0]
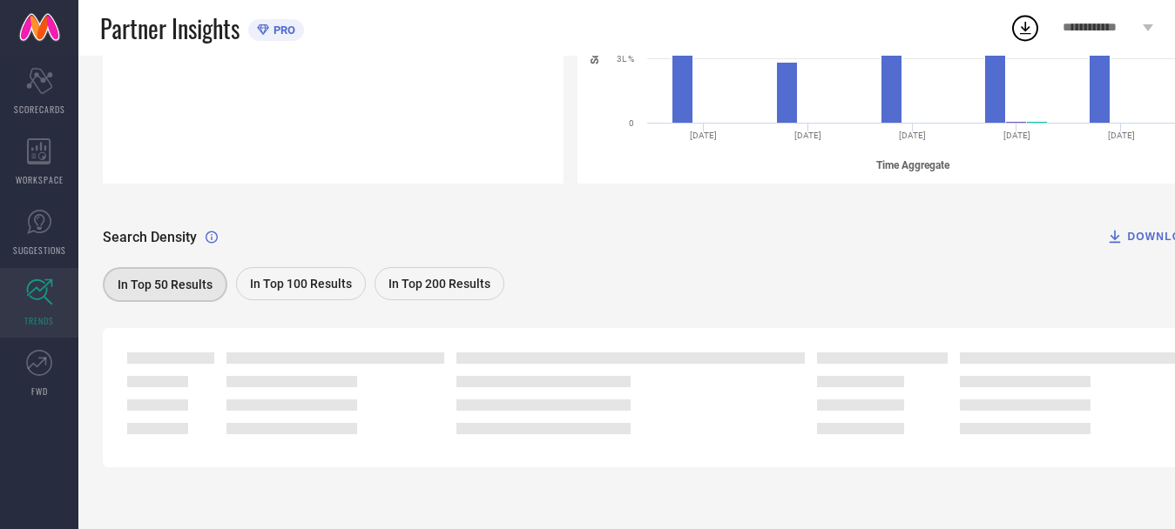
click at [293, 293] on div "In Top 100 Results" at bounding box center [301, 283] width 130 height 33
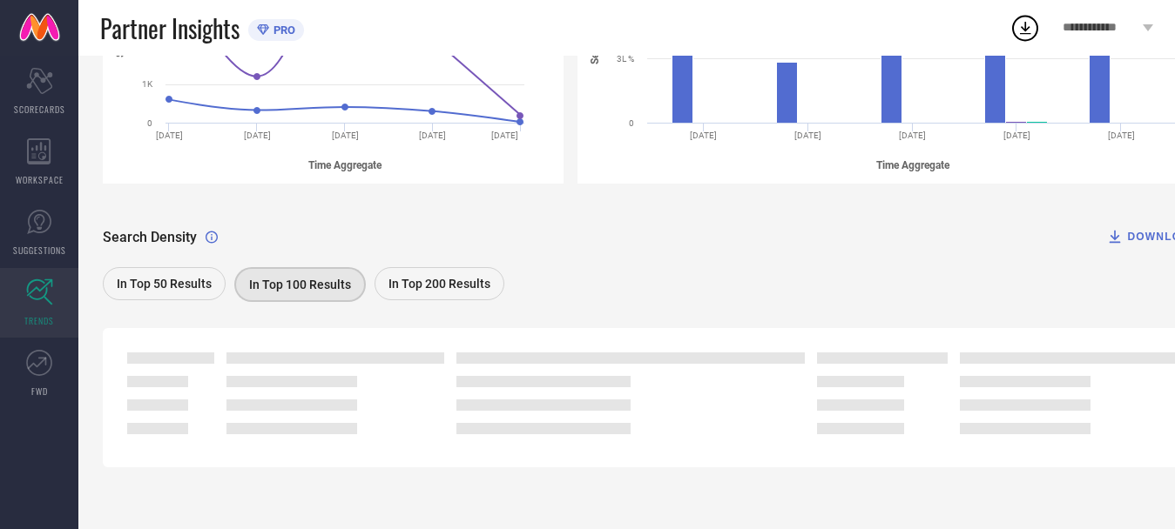
click at [415, 285] on span "In Top 200 Results" at bounding box center [439, 284] width 102 height 14
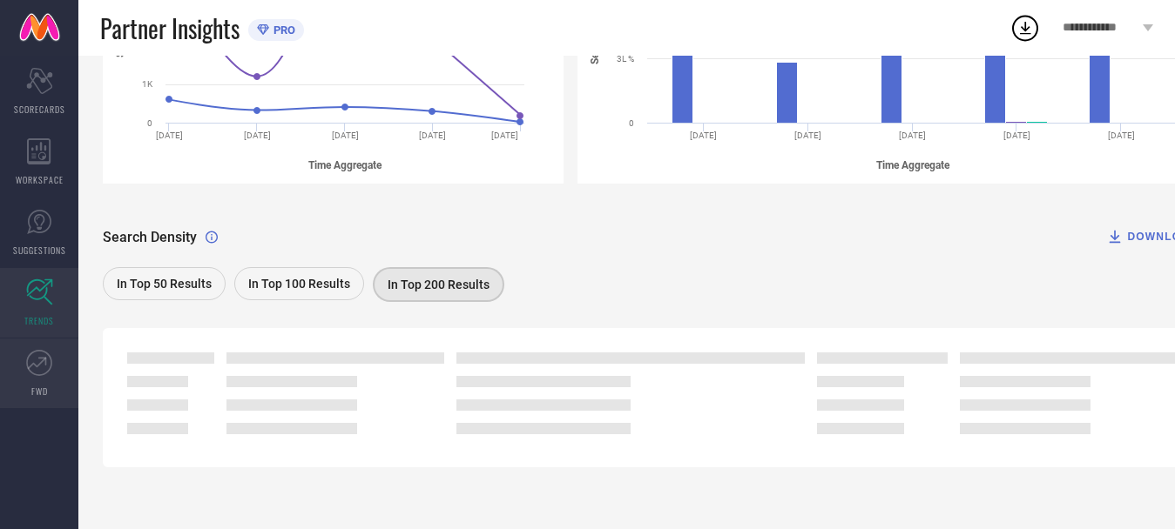
click at [38, 367] on icon at bounding box center [39, 363] width 26 height 26
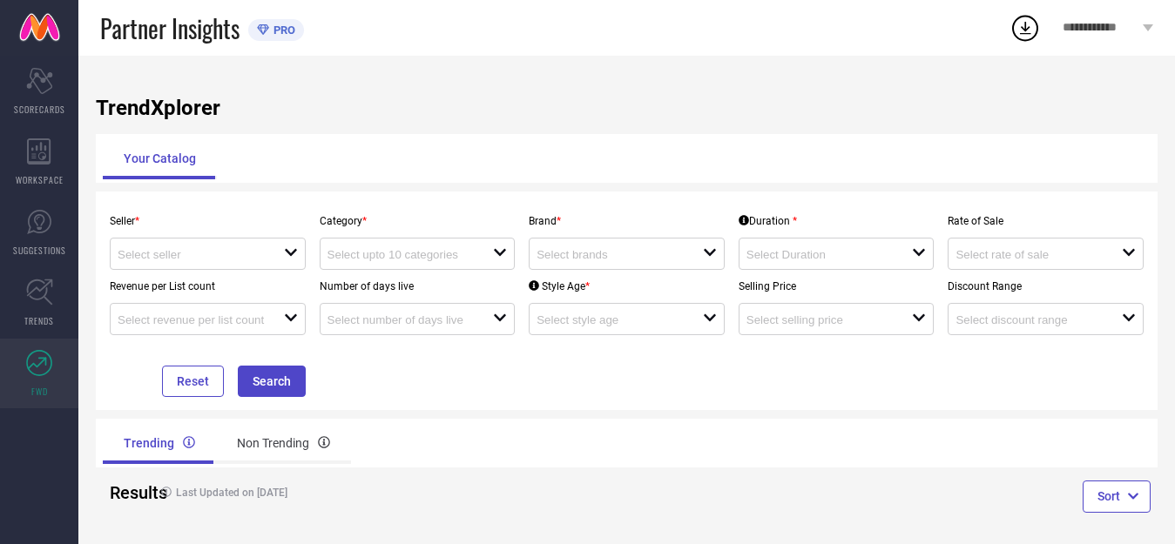
click at [627, 145] on div "Your Catalog" at bounding box center [627, 159] width 1048 height 42
